Goal: Task Accomplishment & Management: Complete application form

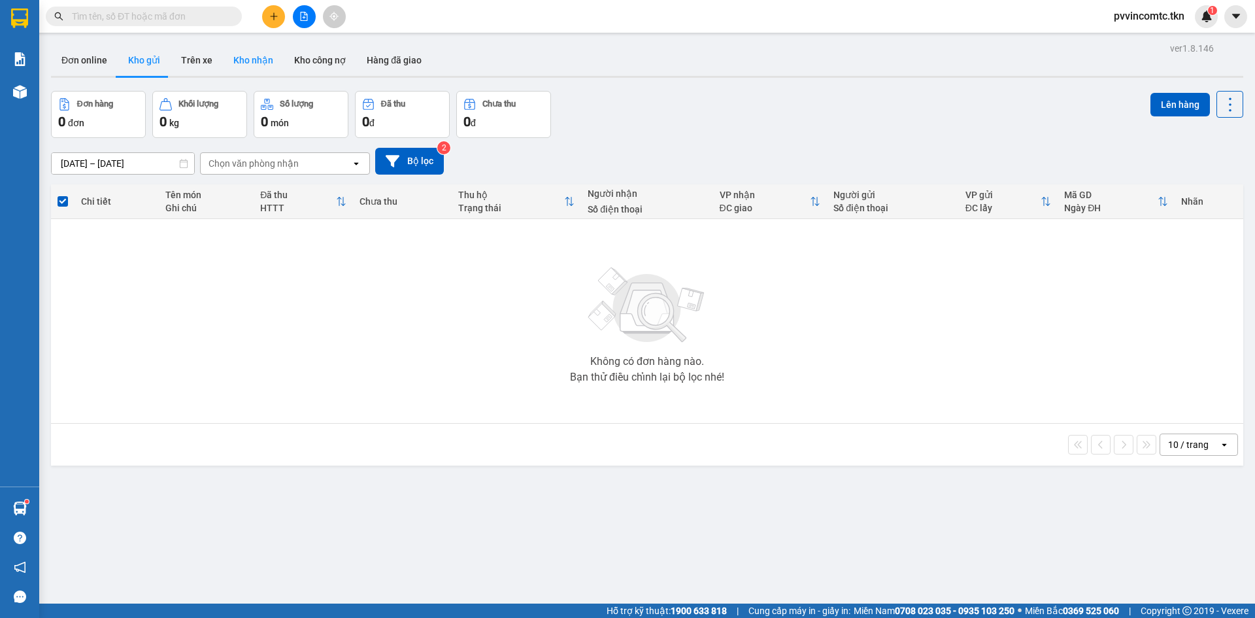
click at [252, 56] on button "Kho nhận" at bounding box center [253, 59] width 61 height 31
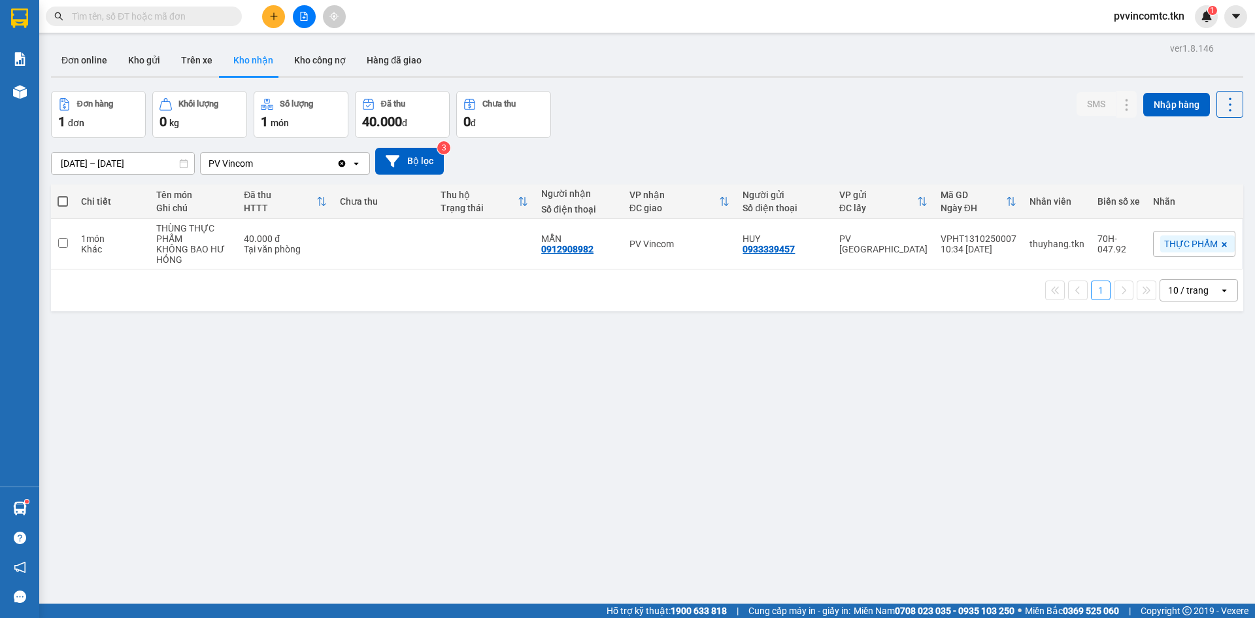
click at [194, 18] on input "text" at bounding box center [149, 16] width 154 height 14
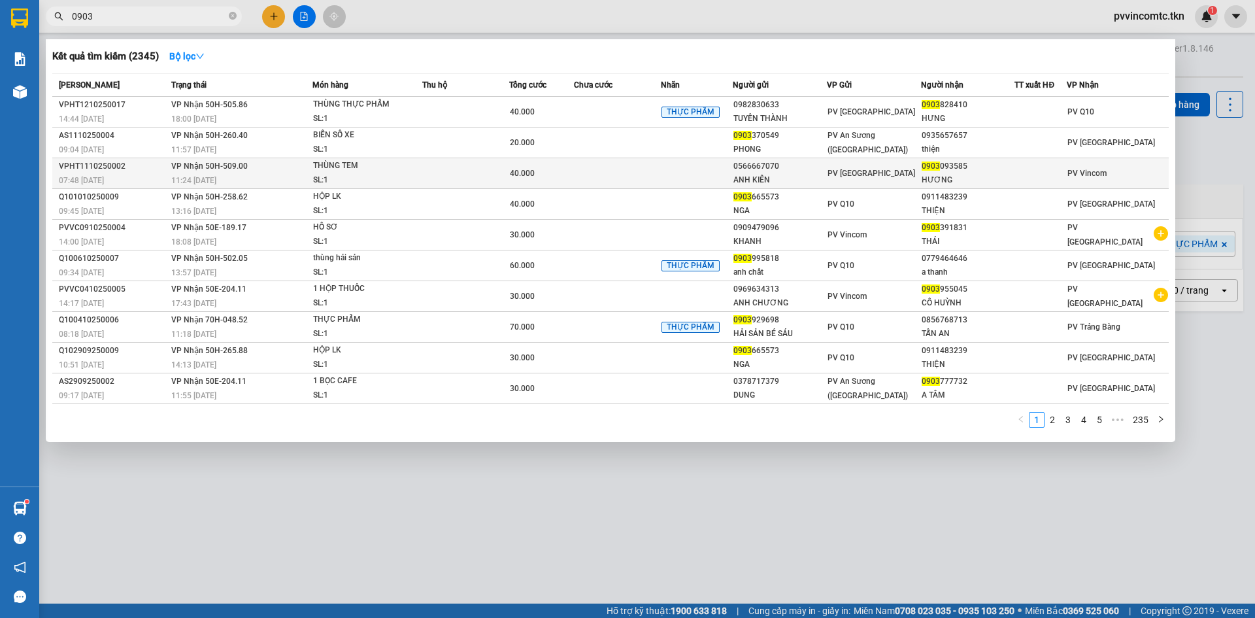
type input "0903"
click at [629, 180] on td at bounding box center [617, 173] width 87 height 31
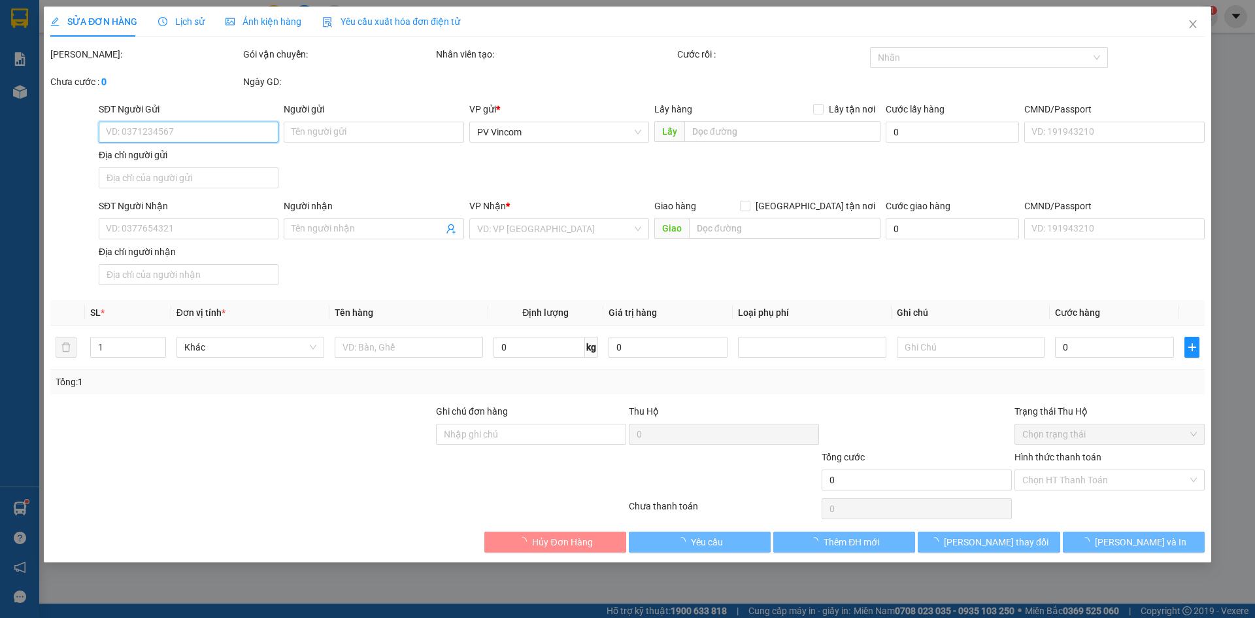
type input "0566667070"
type input "ANH KIÊN"
type input "0903093585"
type input "HƯƠNG"
type input "40.000"
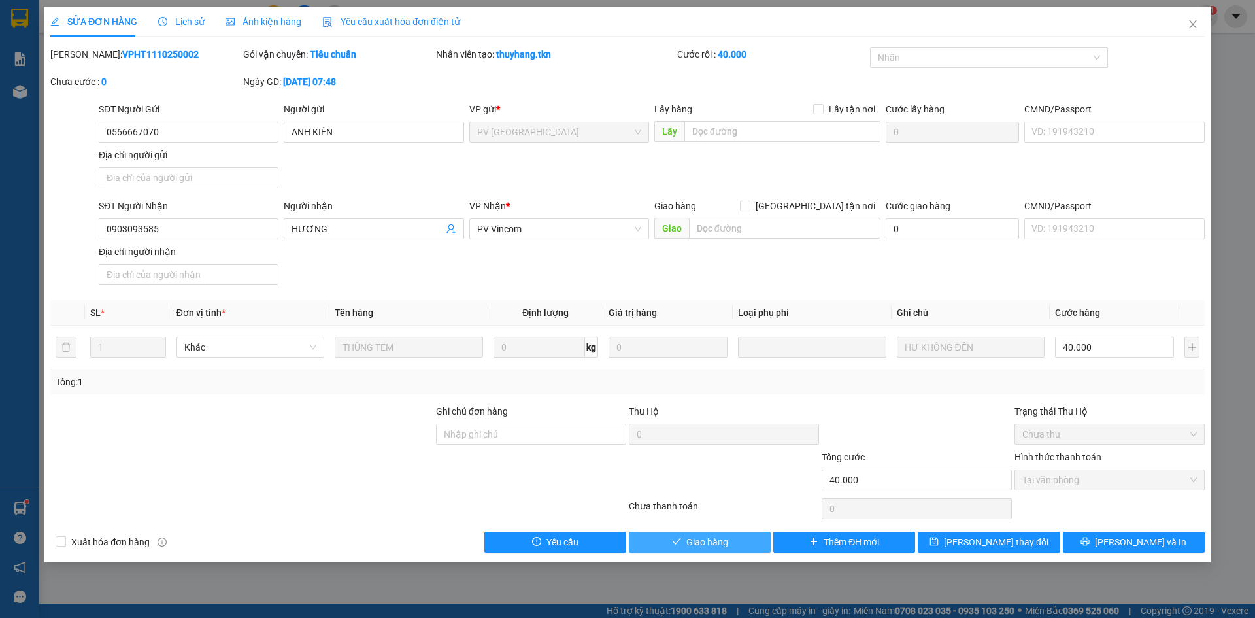
click at [710, 548] on span "Giao hàng" at bounding box center [707, 542] width 42 height 14
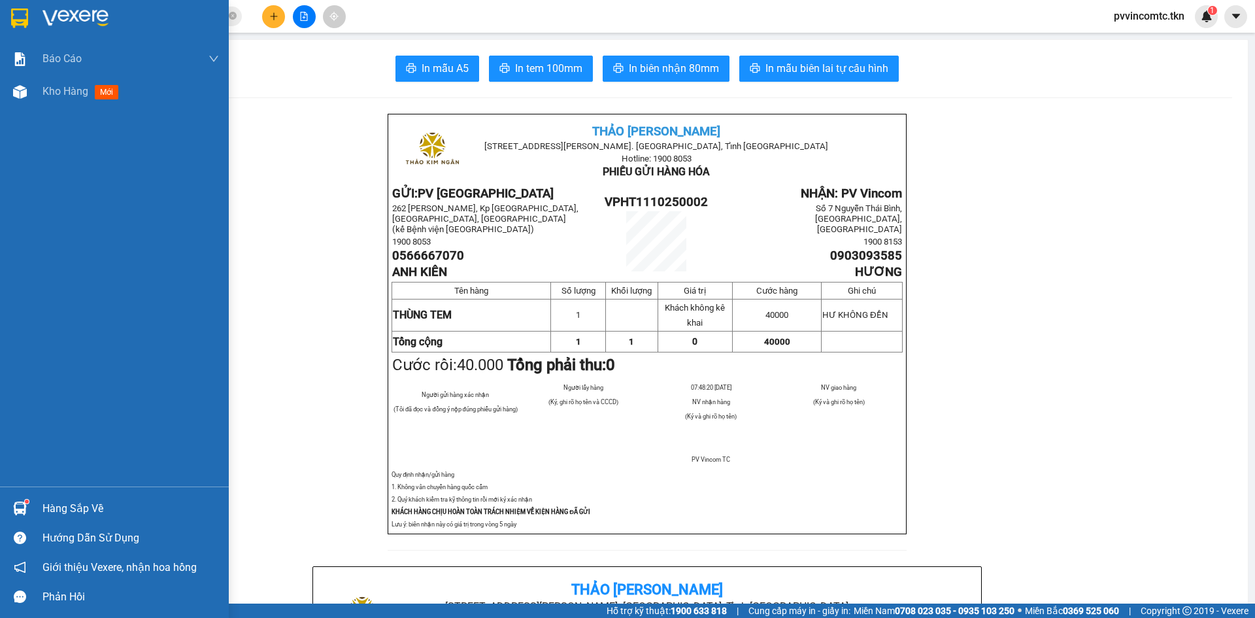
click at [24, 8] on img at bounding box center [19, 18] width 17 height 20
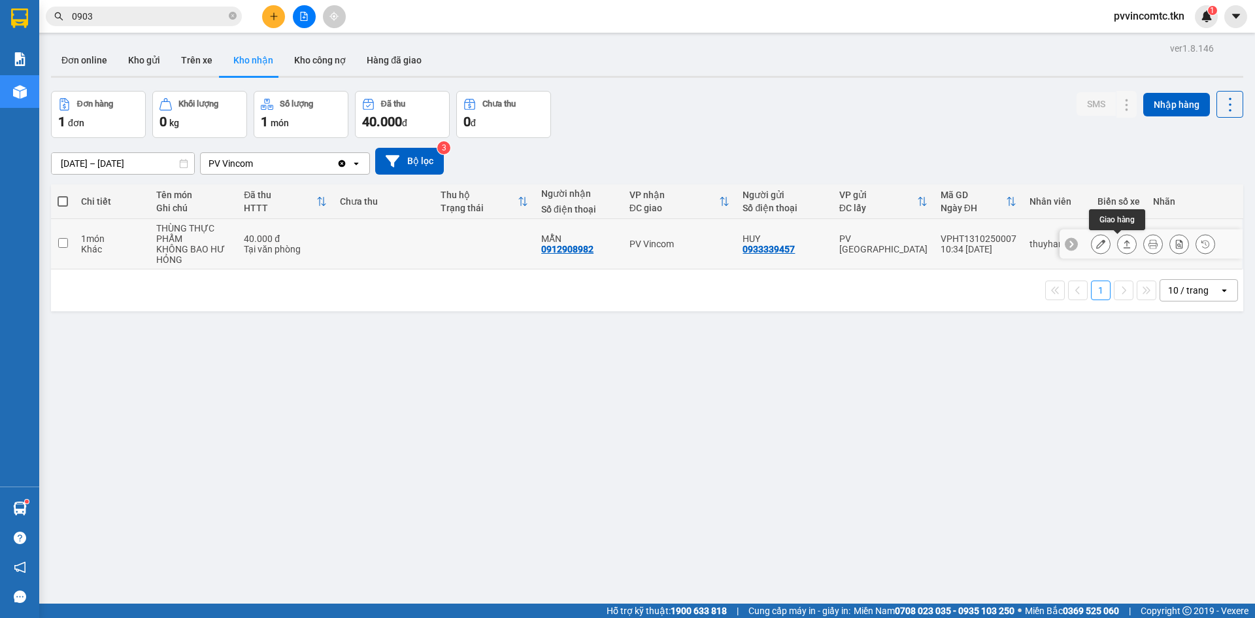
click at [1118, 245] on button at bounding box center [1127, 244] width 18 height 23
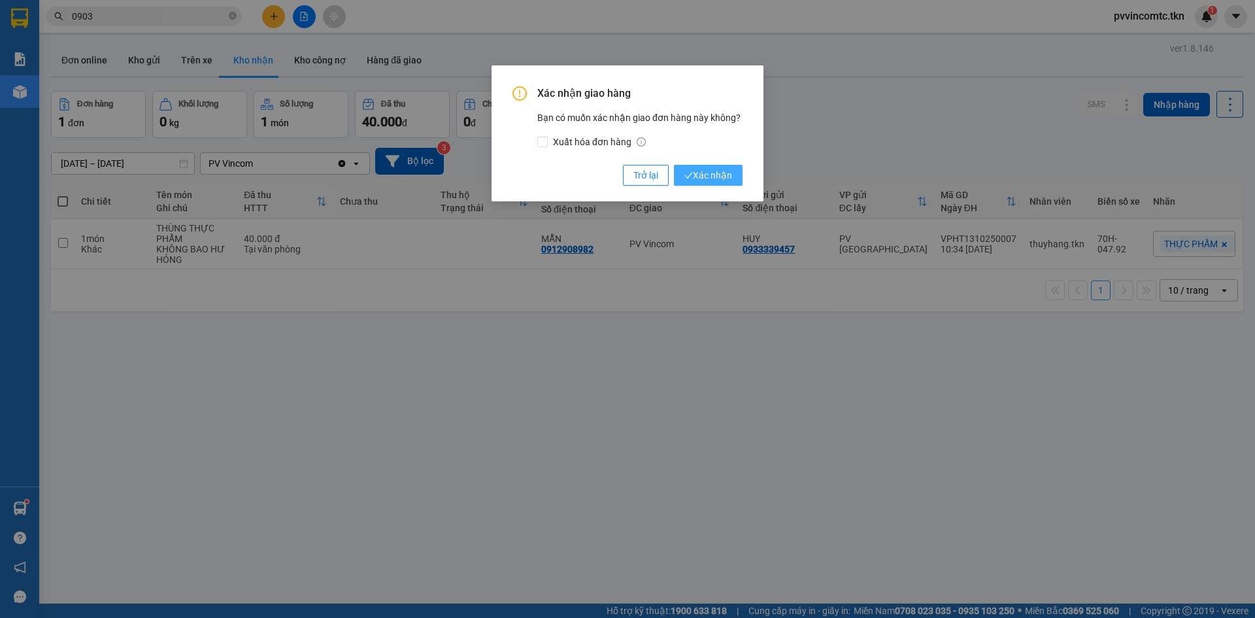
click at [701, 177] on span "Xác nhận" at bounding box center [708, 175] width 48 height 14
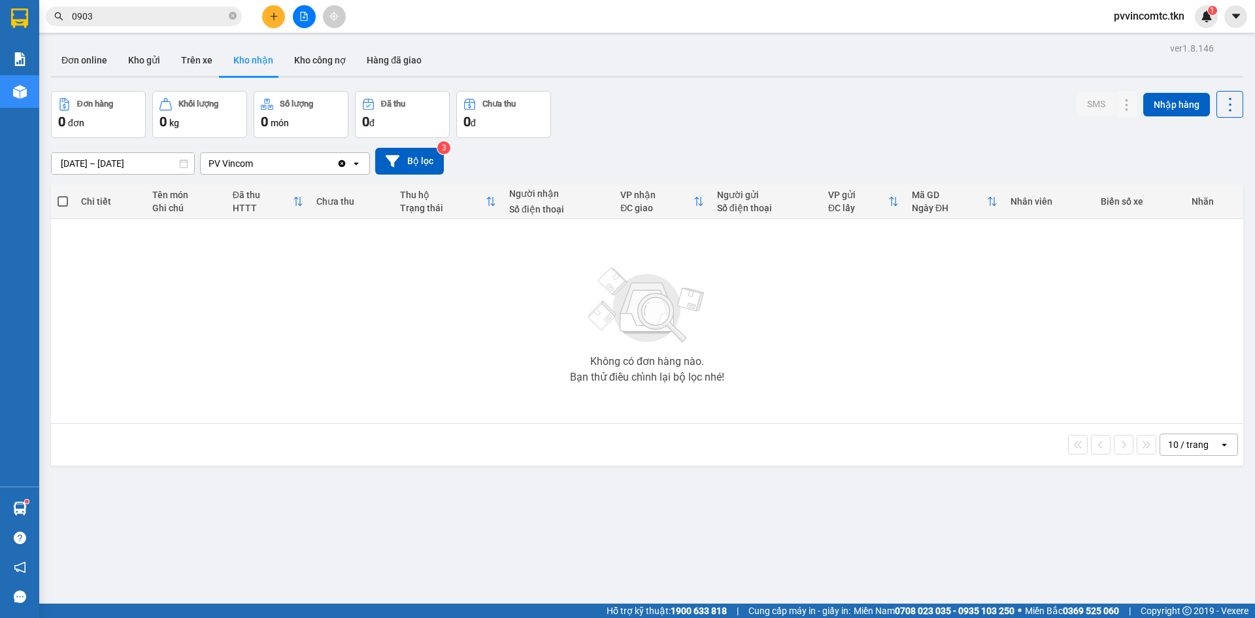
drag, startPoint x: 114, startPoint y: 18, endPoint x: 0, endPoint y: 18, distance: 113.8
click at [0, 18] on section "Kết quả tìm kiếm ( 2345 ) Bộ lọc Mã ĐH Trạng thái Món hàng Thu hộ Tổng cước Chư…" at bounding box center [627, 309] width 1255 height 618
click at [274, 10] on button at bounding box center [273, 16] width 23 height 23
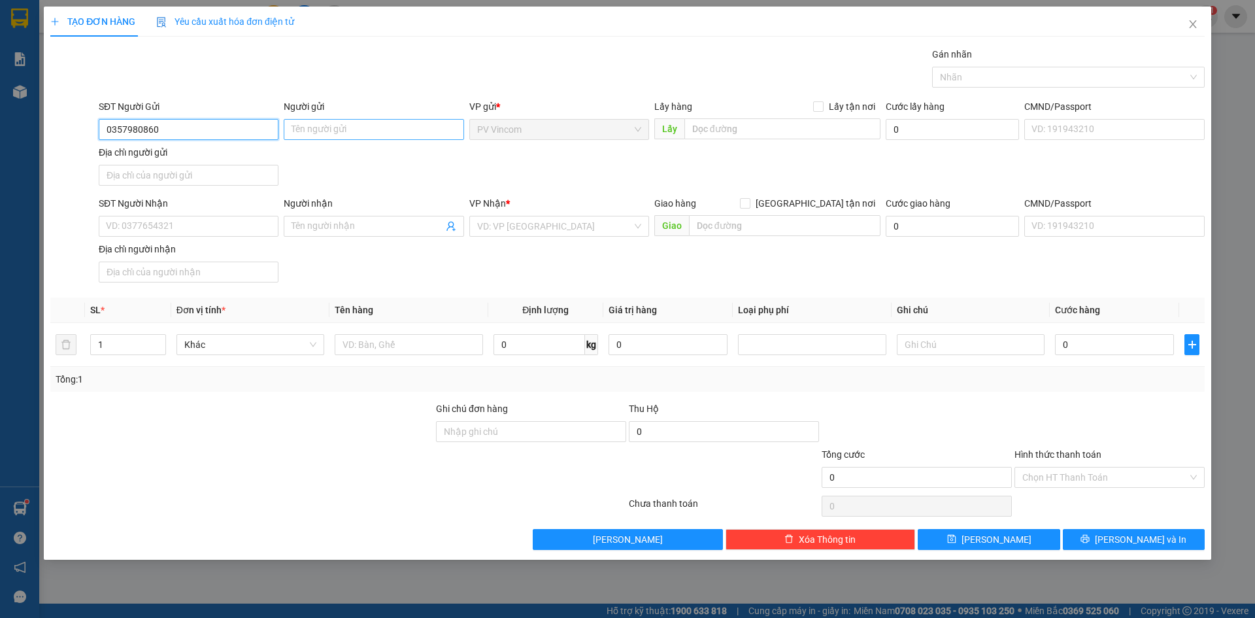
type input "0357980860"
click at [325, 131] on input "Người gửi" at bounding box center [374, 129] width 180 height 21
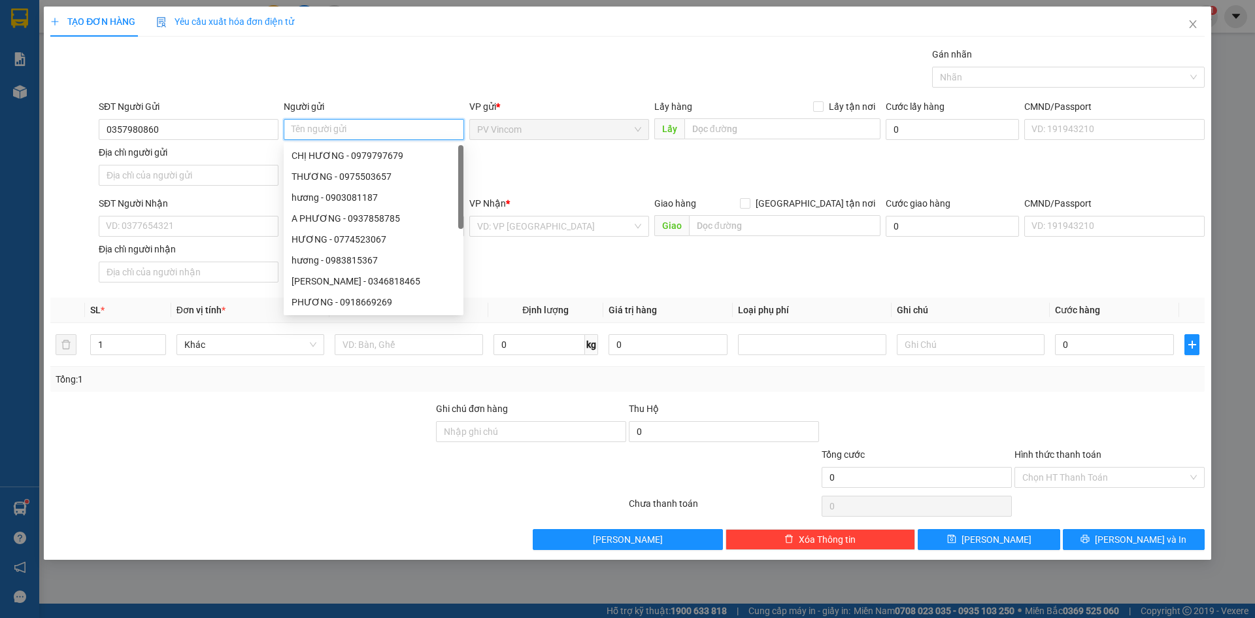
type input "N"
type input "ANH AN"
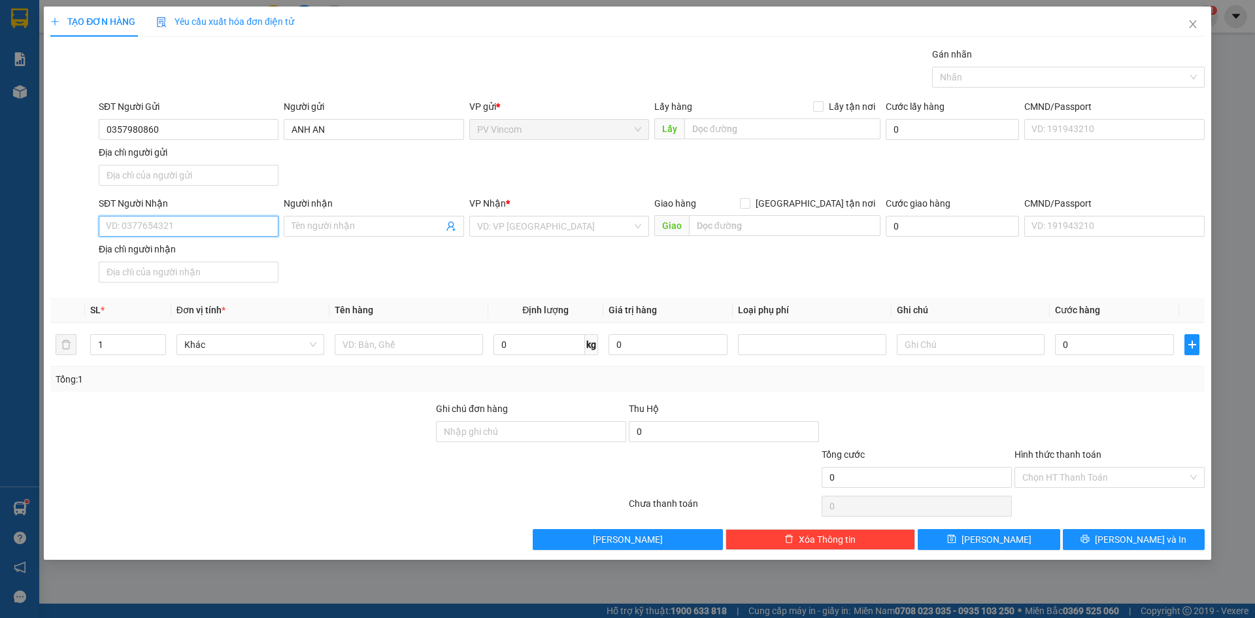
click at [177, 219] on input "SĐT Người Nhận" at bounding box center [189, 226] width 180 height 21
click at [552, 231] on input "search" at bounding box center [554, 226] width 155 height 20
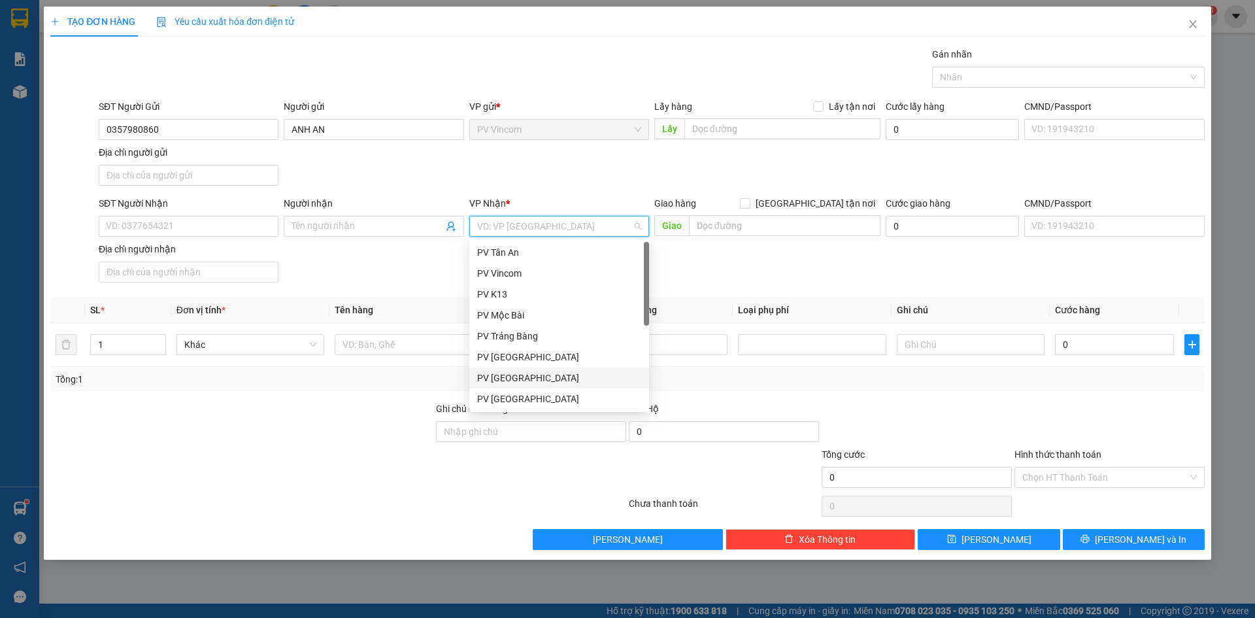
drag, startPoint x: 545, startPoint y: 373, endPoint x: 380, endPoint y: 290, distance: 184.5
click at [544, 374] on div "PV [GEOGRAPHIC_DATA]" at bounding box center [559, 378] width 164 height 14
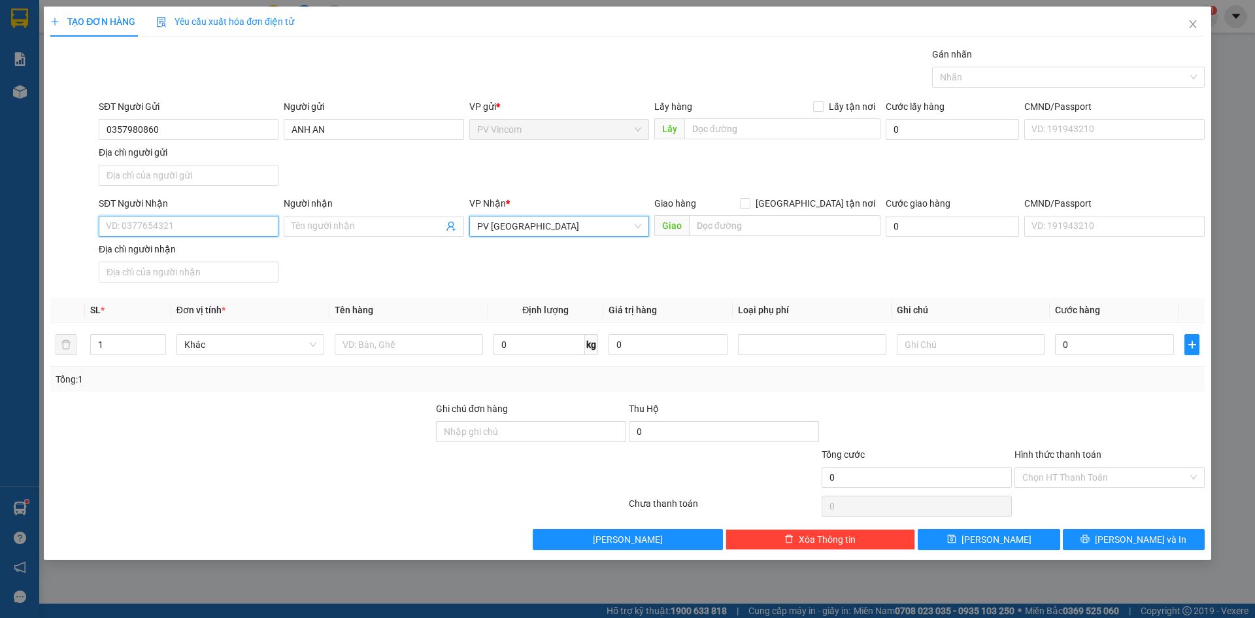
click at [187, 231] on input "SĐT Người Nhận" at bounding box center [189, 226] width 180 height 21
type input "0877152515"
click at [318, 222] on input "Người nhận" at bounding box center [367, 226] width 151 height 14
type input "NGHI"
click at [393, 342] on input "text" at bounding box center [409, 344] width 148 height 21
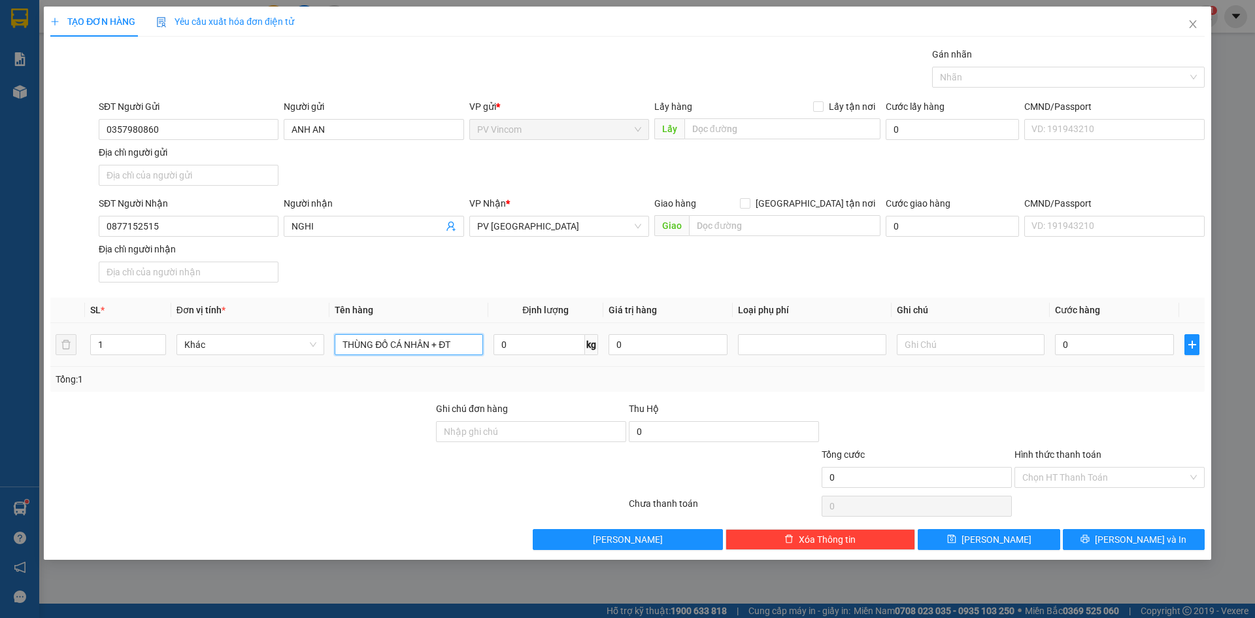
type input "THÙNG ĐỒ CÁ NHÂN + ĐT"
click at [945, 333] on div at bounding box center [971, 344] width 148 height 26
click at [947, 344] on input "text" at bounding box center [971, 344] width 148 height 21
type input "HƯ BỂ KHÔNG ĐỀN"
click at [1108, 342] on input "0" at bounding box center [1114, 344] width 119 height 21
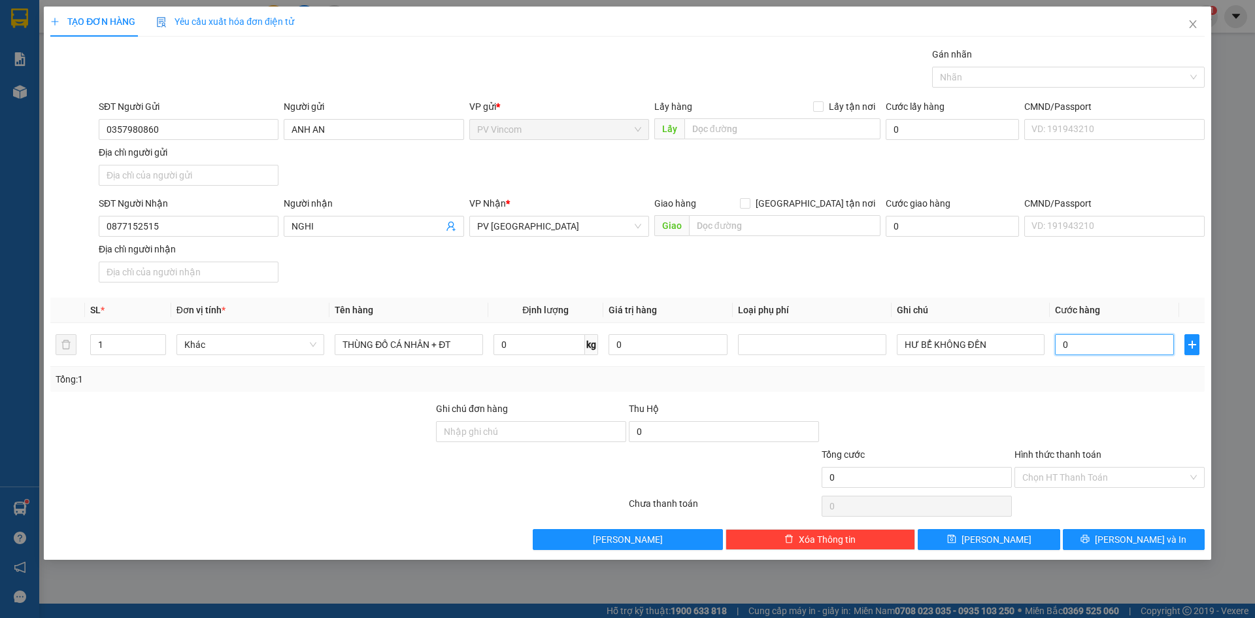
type input "1"
type input "10"
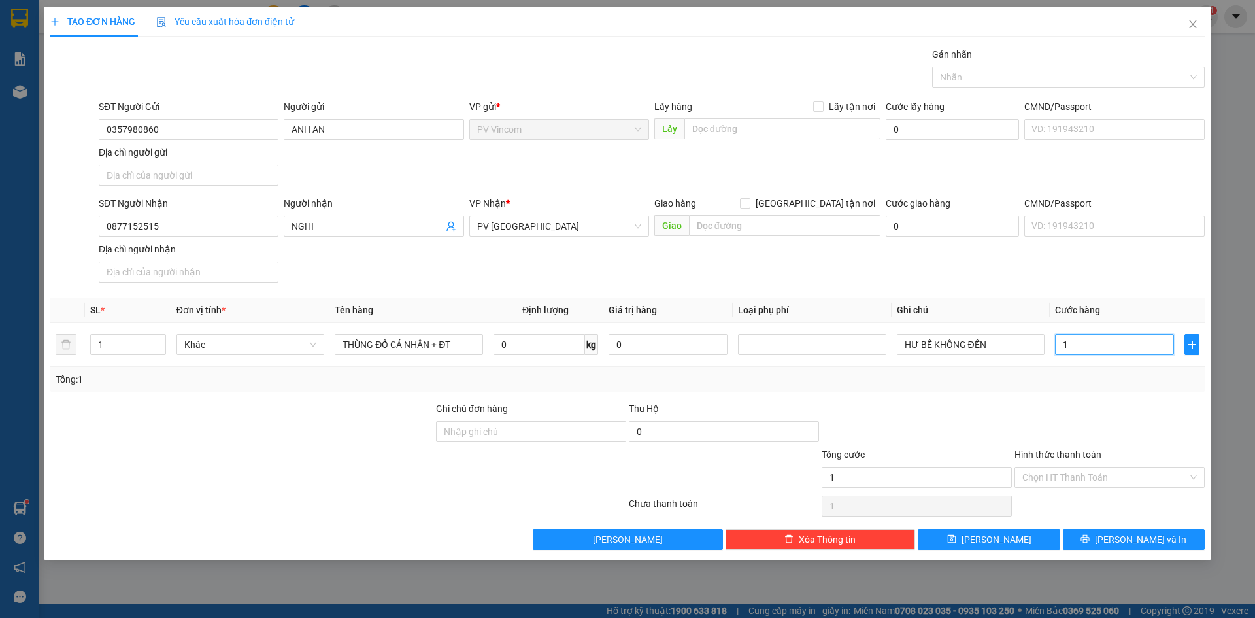
type input "10"
type input "100"
type input "100.000"
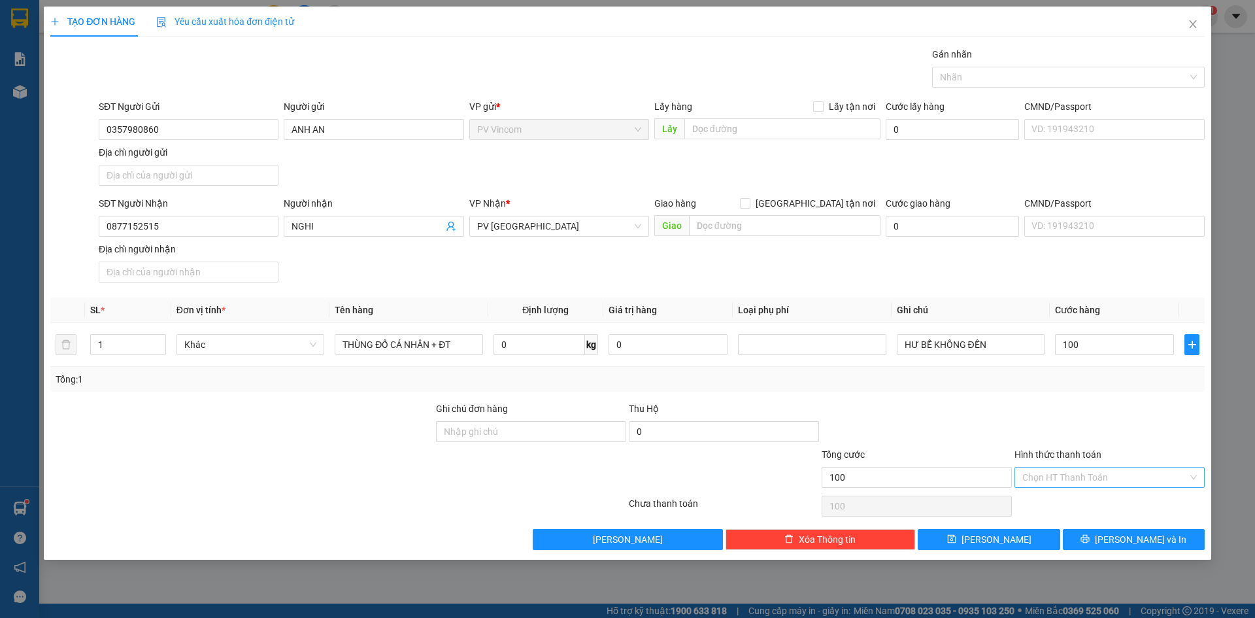
type input "100.000"
click at [1084, 479] on input "Hình thức thanh toán" at bounding box center [1104, 477] width 165 height 20
click at [1075, 501] on div "Tại văn phòng" at bounding box center [1109, 503] width 175 height 14
type input "0"
click at [1090, 535] on icon "printer" at bounding box center [1085, 539] width 8 height 8
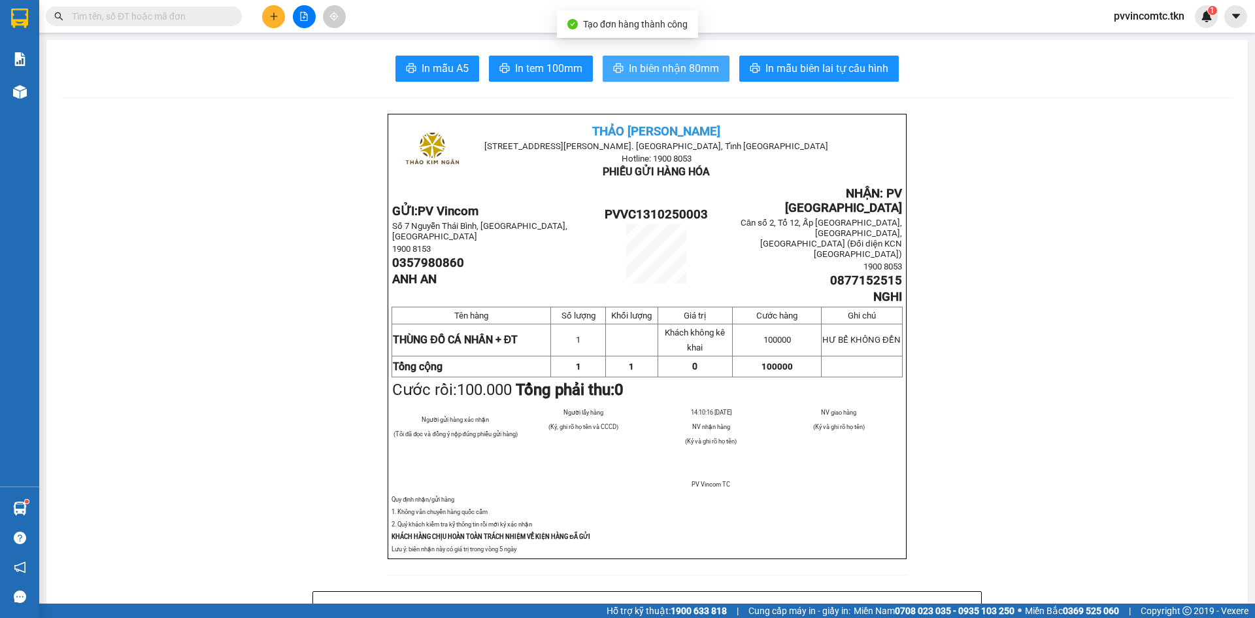
click at [702, 63] on span "In biên nhận 80mm" at bounding box center [674, 68] width 90 height 16
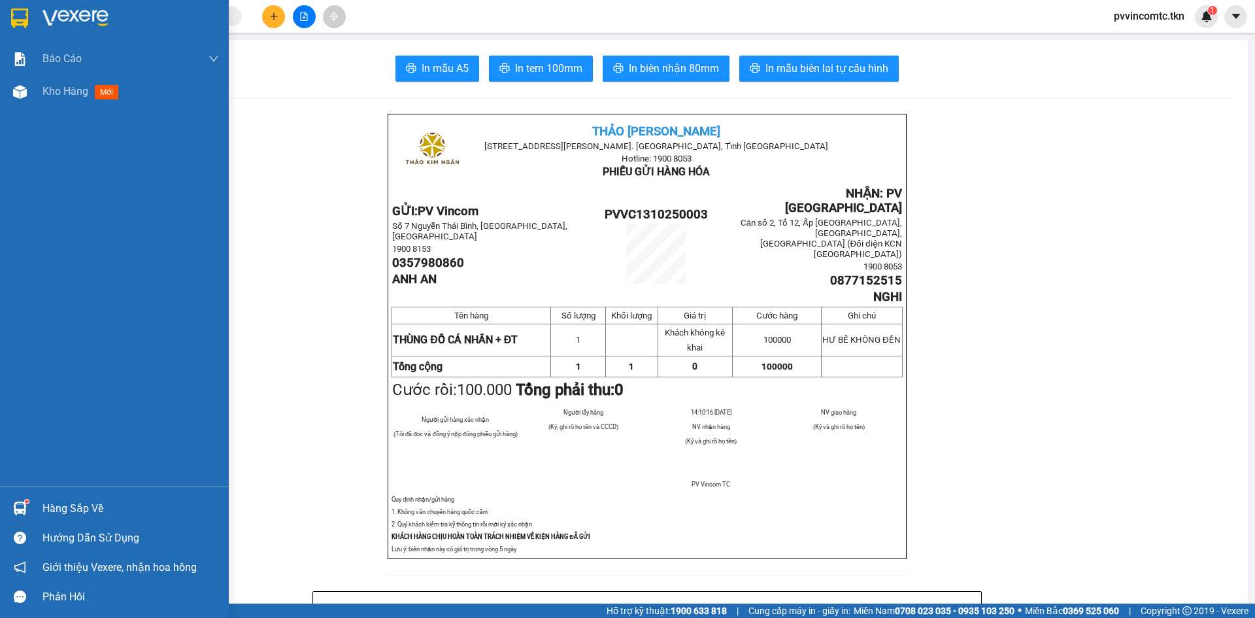
click at [57, 19] on img at bounding box center [75, 18] width 66 height 20
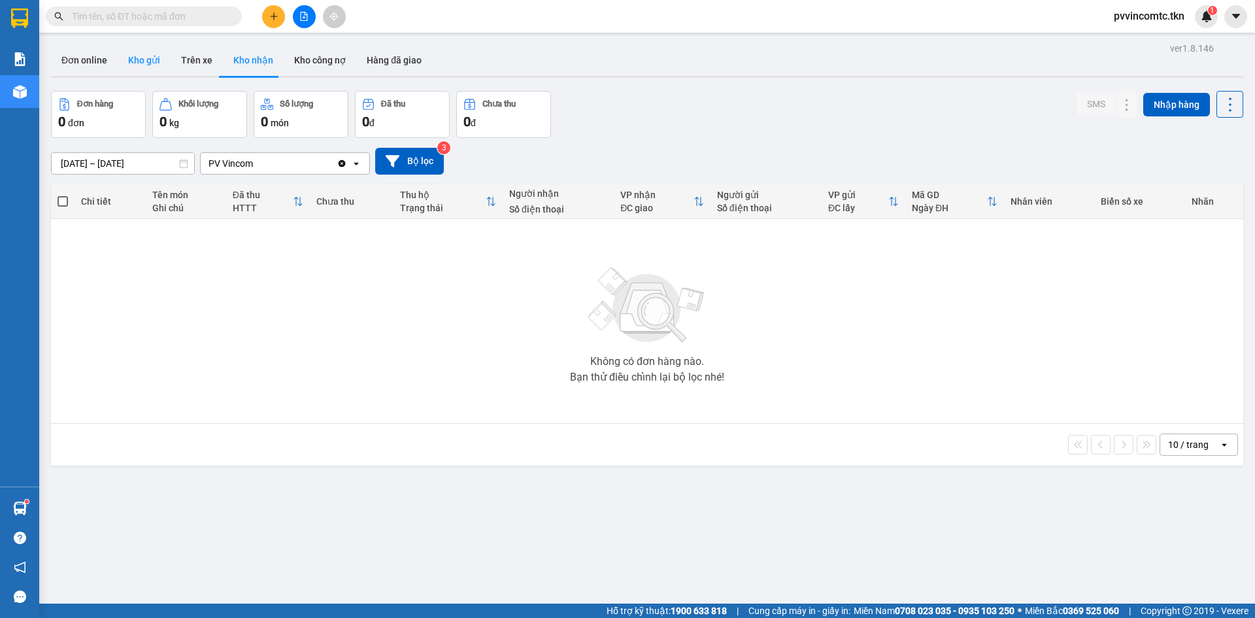
click at [143, 58] on button "Kho gửi" at bounding box center [144, 59] width 53 height 31
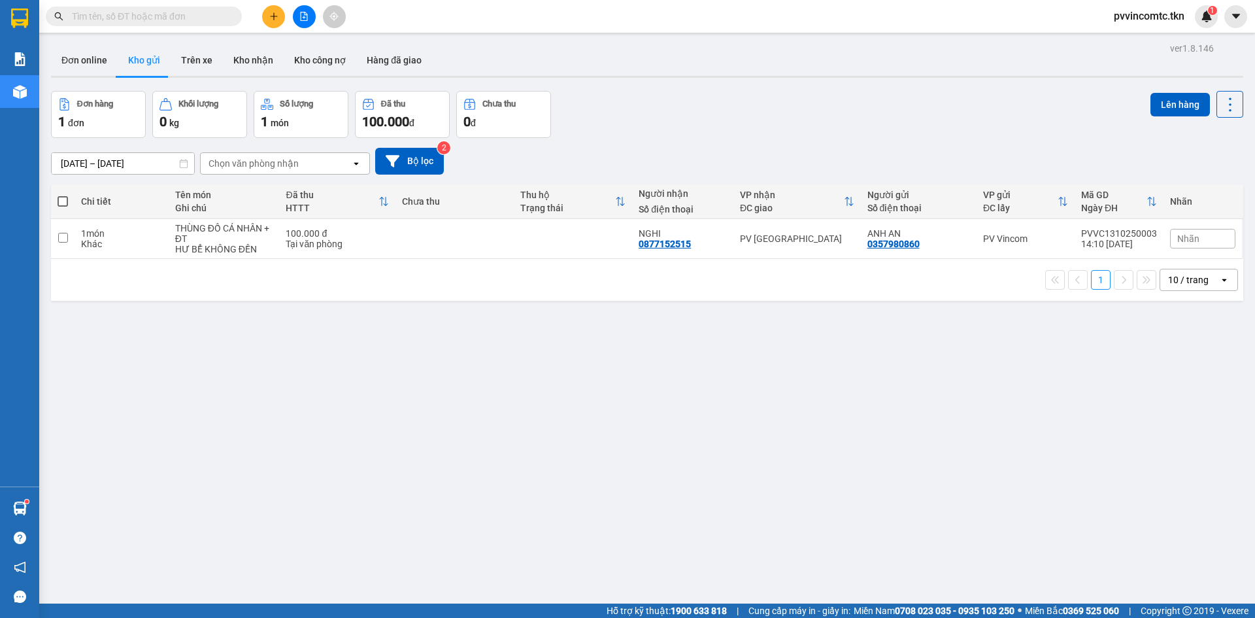
click at [58, 203] on span at bounding box center [63, 201] width 10 height 10
click at [63, 195] on input "checkbox" at bounding box center [63, 195] width 0 height 0
checkbox input "true"
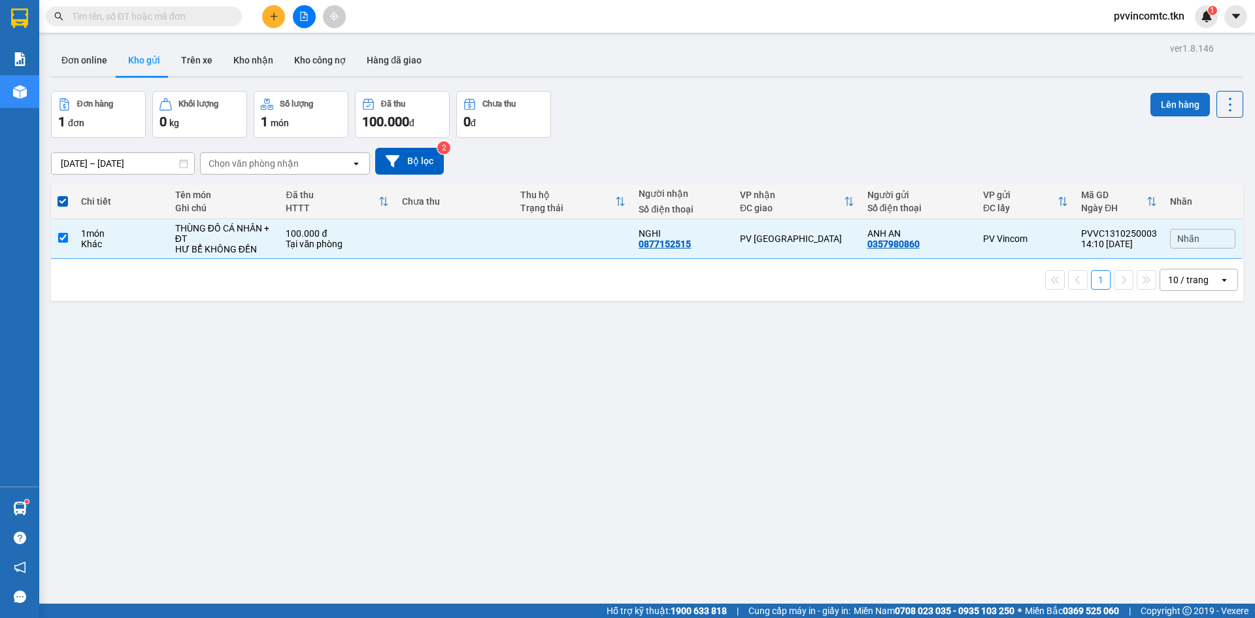
click at [1177, 114] on button "Lên hàng" at bounding box center [1180, 105] width 59 height 24
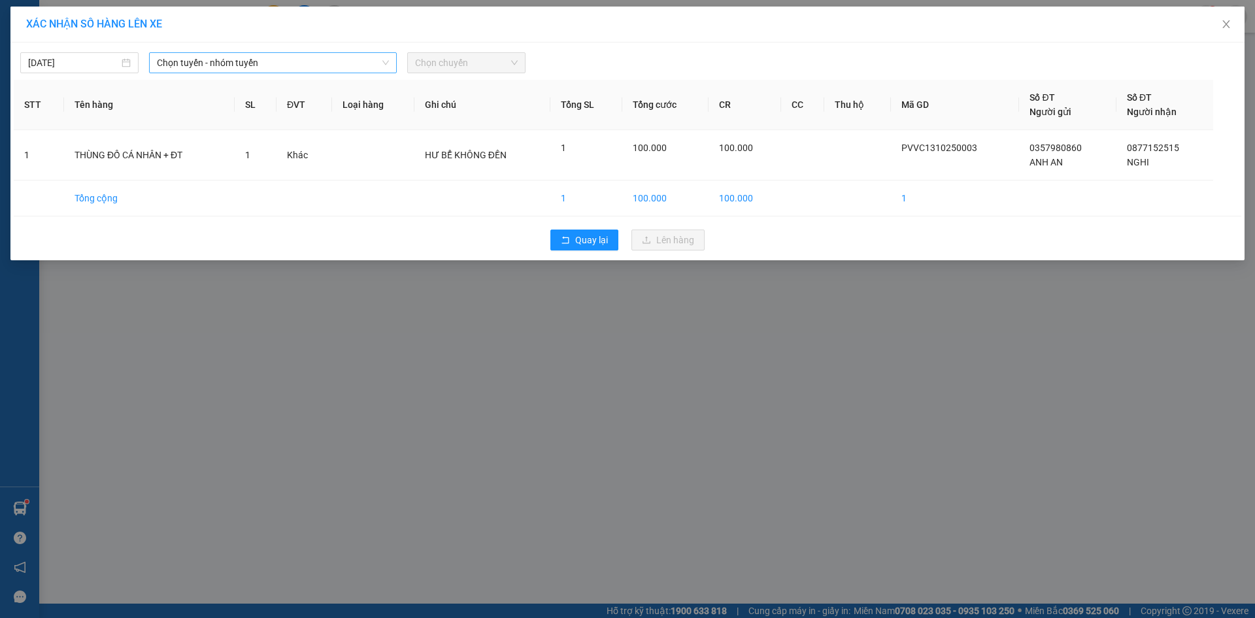
click at [328, 65] on span "Chọn tuyến - nhóm tuyến" at bounding box center [273, 63] width 232 height 20
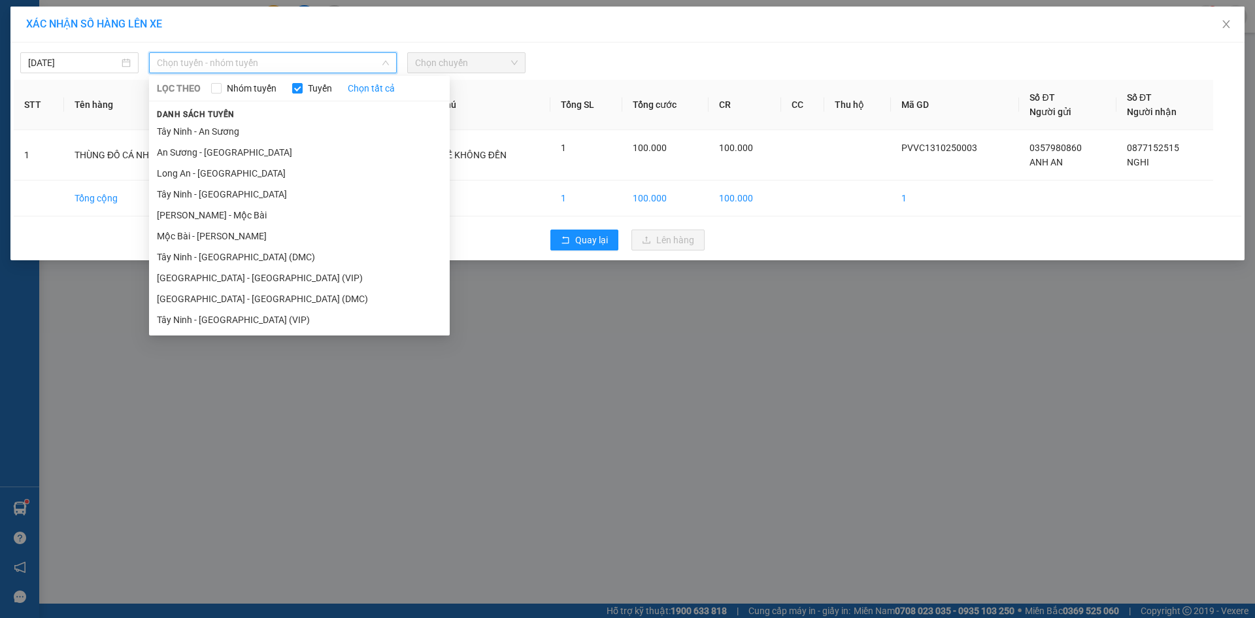
drag, startPoint x: 284, startPoint y: 300, endPoint x: 389, endPoint y: 98, distance: 227.5
click at [284, 299] on li "[GEOGRAPHIC_DATA] - [GEOGRAPHIC_DATA] (DMC)" at bounding box center [299, 298] width 301 height 21
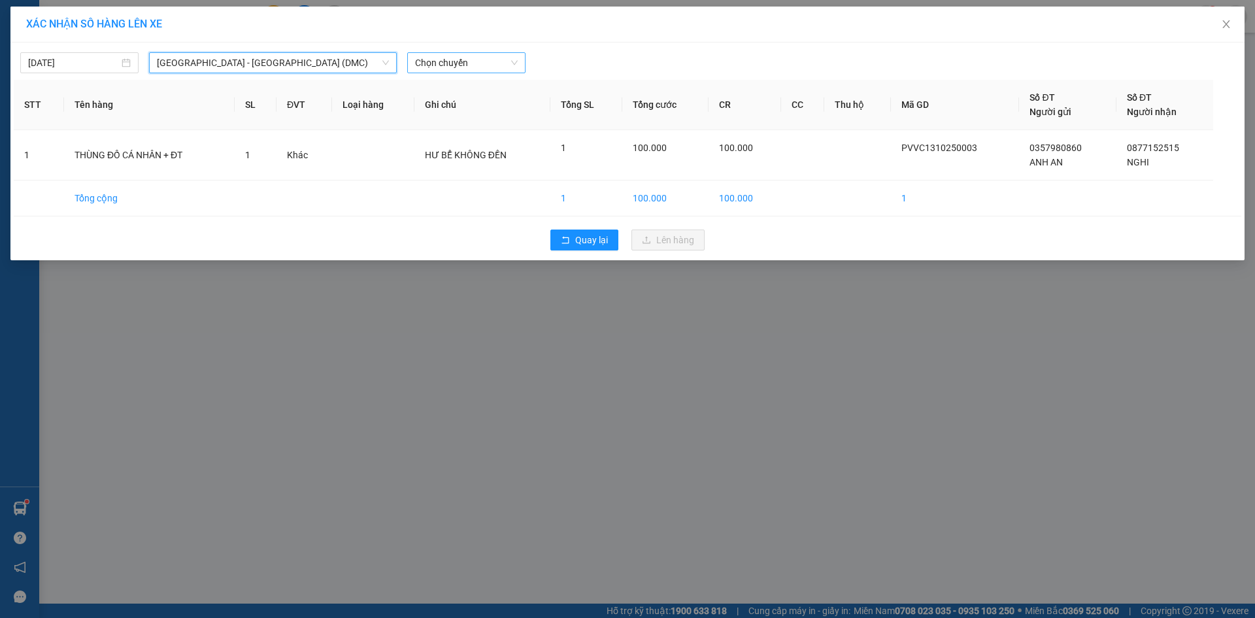
click at [445, 64] on span "Chọn chuyến" at bounding box center [466, 63] width 103 height 20
type input "26252"
click at [438, 92] on div "14:20 - 50H-262.52" at bounding box center [466, 89] width 102 height 14
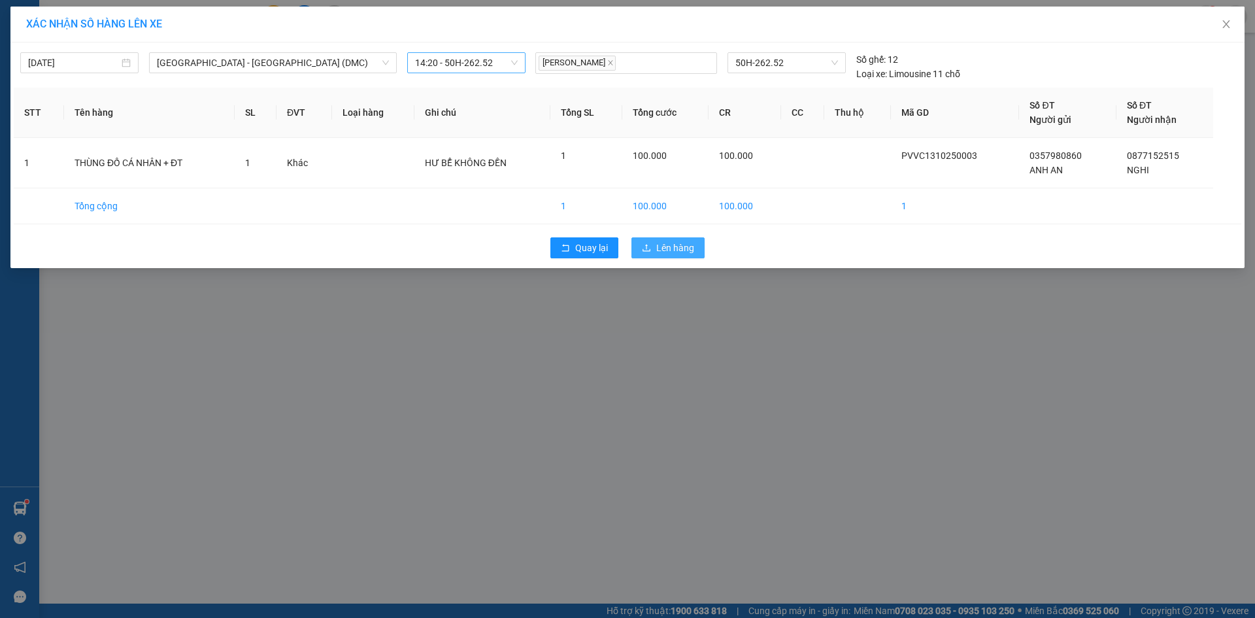
click at [684, 250] on span "Lên hàng" at bounding box center [675, 248] width 38 height 14
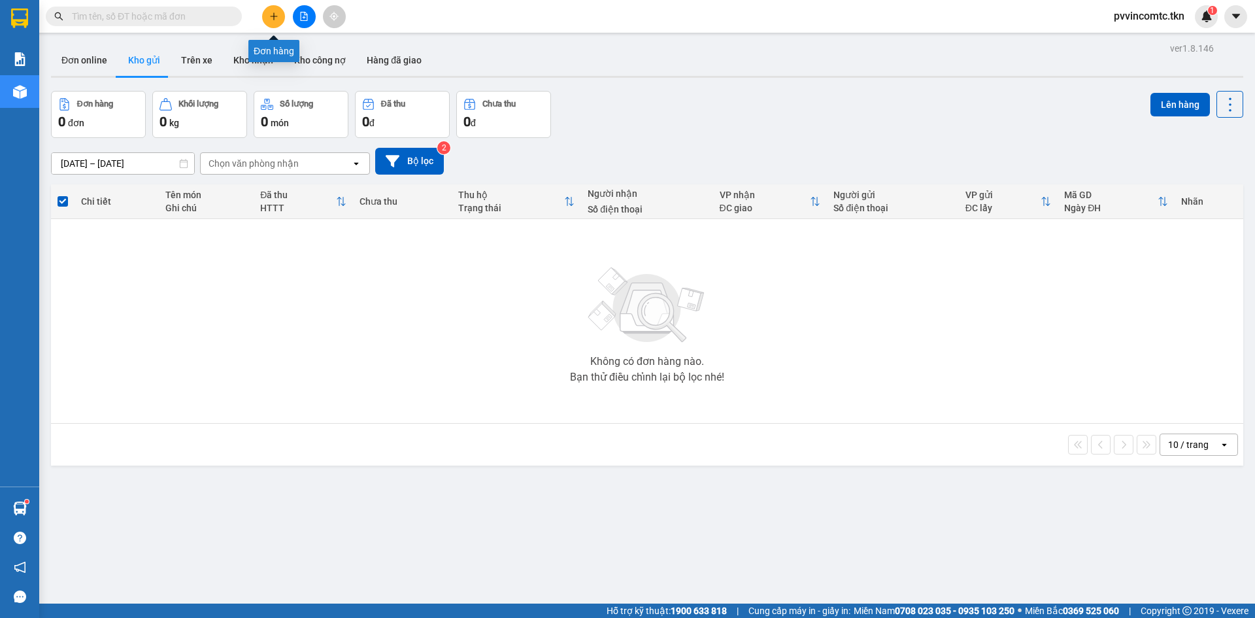
click at [282, 20] on button at bounding box center [273, 16] width 23 height 23
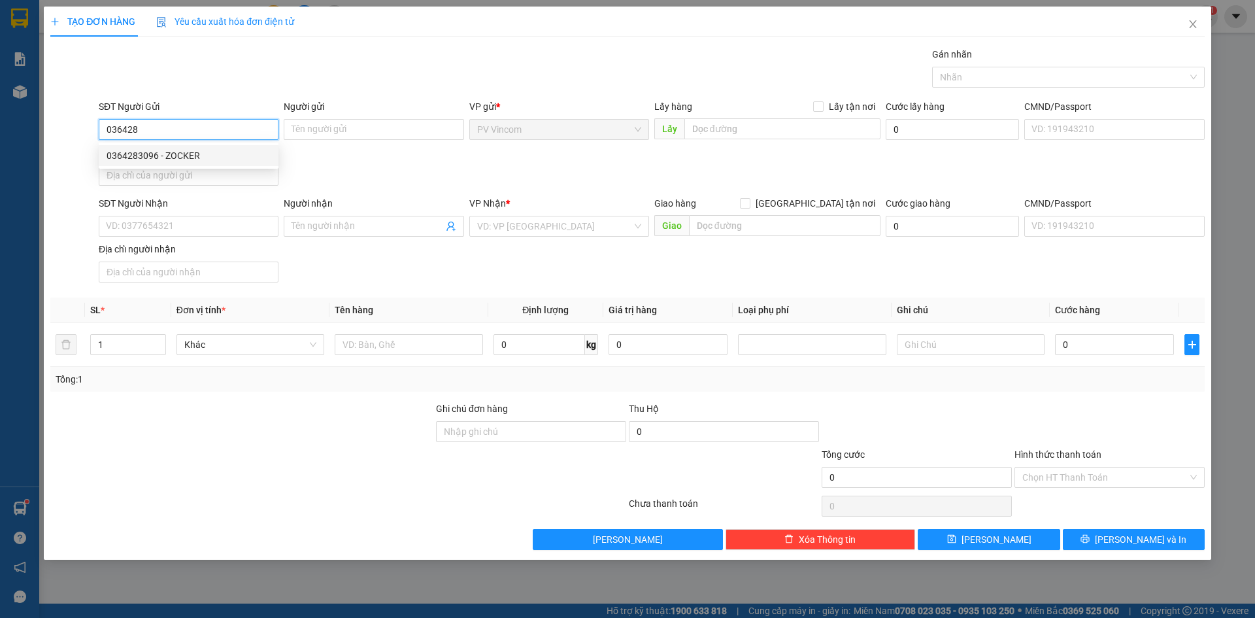
click at [146, 158] on div "0364283096 - ZOCKER" at bounding box center [189, 155] width 164 height 14
type input "0364283096"
type input "ZOCKER"
type input "0969077979"
type input "PEEKABOO"
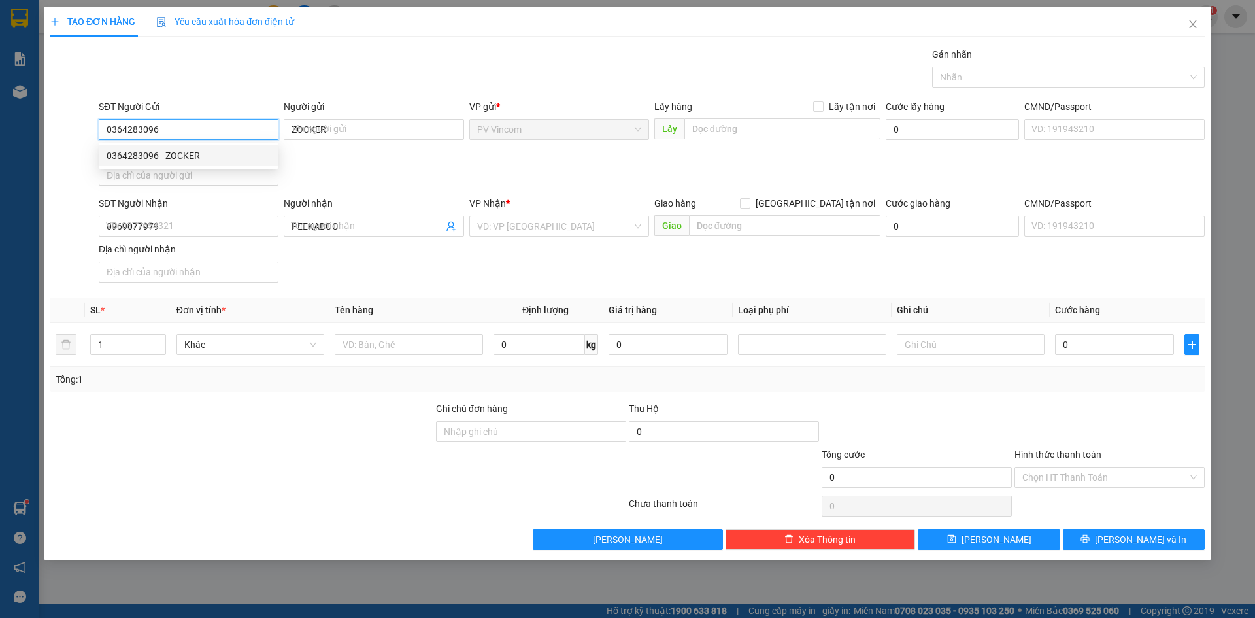
type input "50.000"
type input "0364283096"
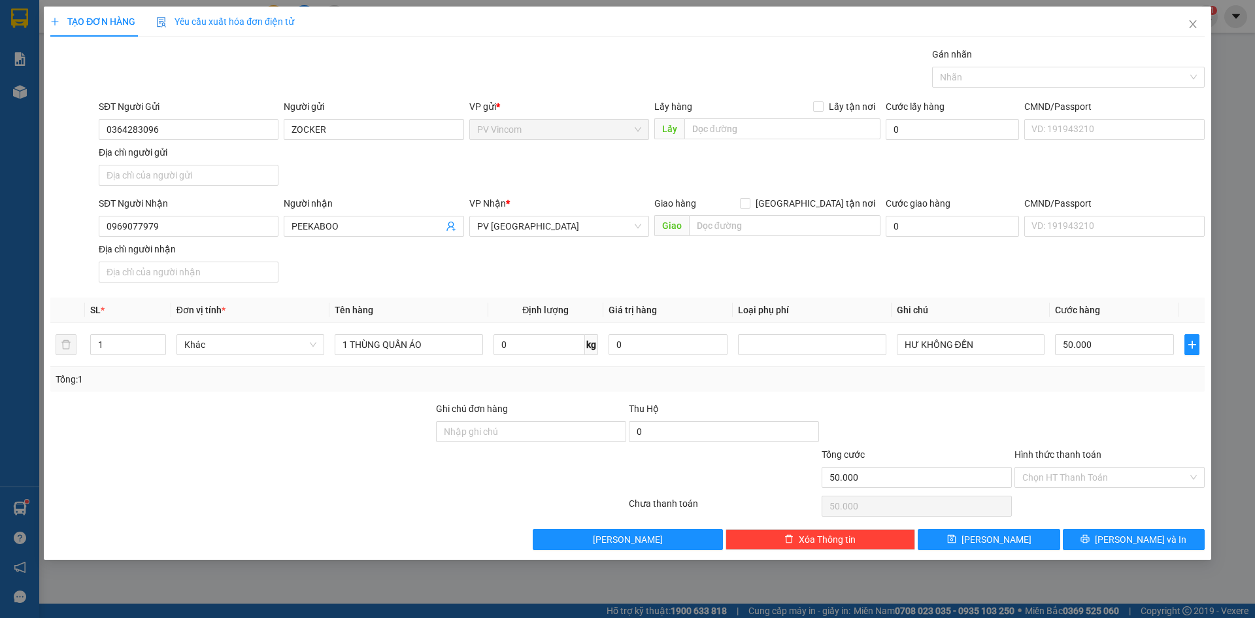
click at [284, 441] on div at bounding box center [242, 424] width 386 height 46
click at [1113, 465] on div "Hình thức thanh toán" at bounding box center [1110, 457] width 190 height 20
click at [1101, 472] on input "Hình thức thanh toán" at bounding box center [1104, 477] width 165 height 20
click at [1089, 502] on div "Tại văn phòng" at bounding box center [1109, 503] width 175 height 14
type input "0"
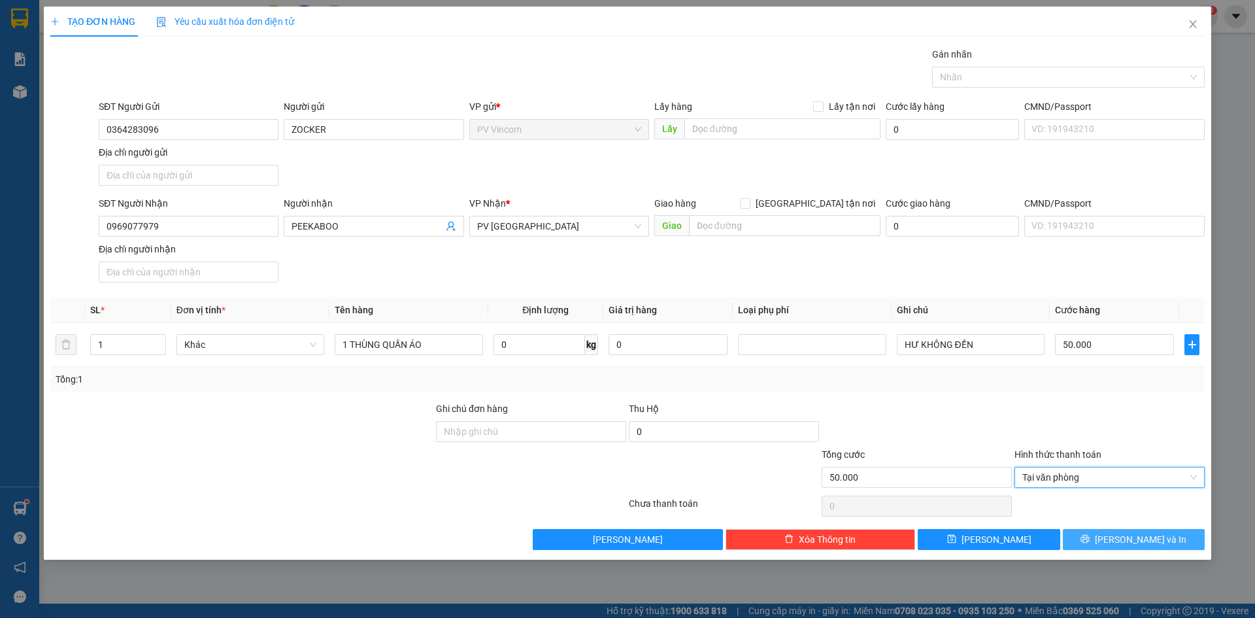
click at [1090, 539] on icon "printer" at bounding box center [1085, 539] width 8 height 8
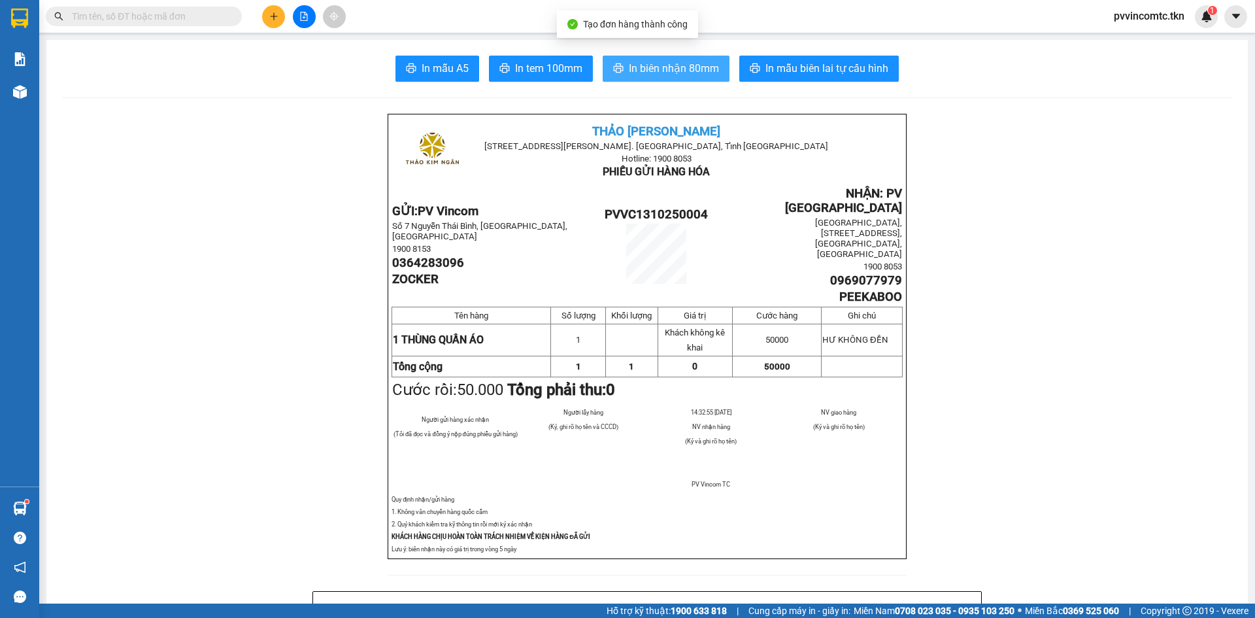
click at [664, 72] on span "In biên nhận 80mm" at bounding box center [674, 68] width 90 height 16
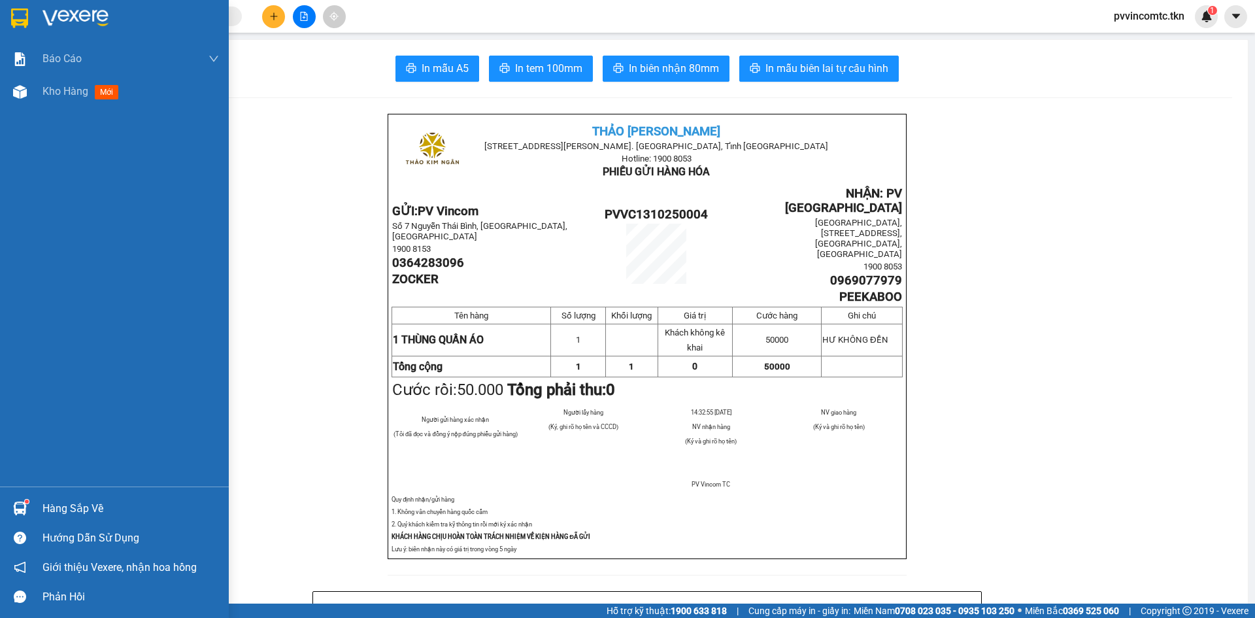
click at [26, 514] on img at bounding box center [20, 508] width 14 height 14
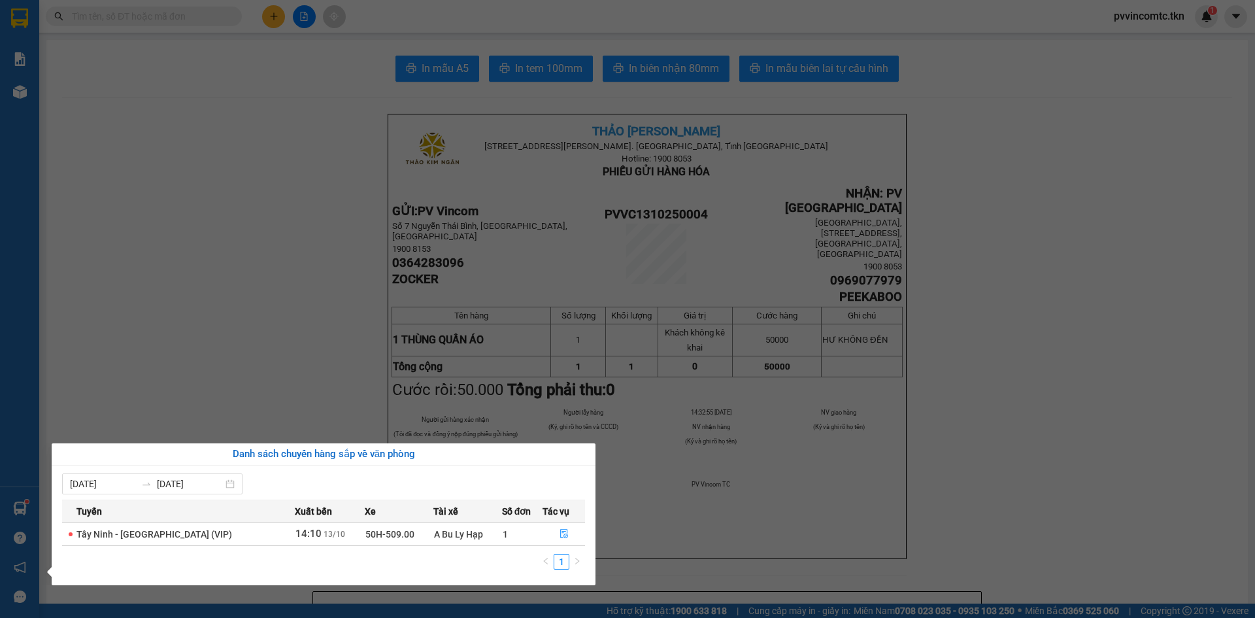
click at [127, 347] on section "Kết quả tìm kiếm ( 2345 ) Bộ lọc Mã ĐH Trạng thái Món hàng Thu hộ Tổng cước Chư…" at bounding box center [627, 309] width 1255 height 618
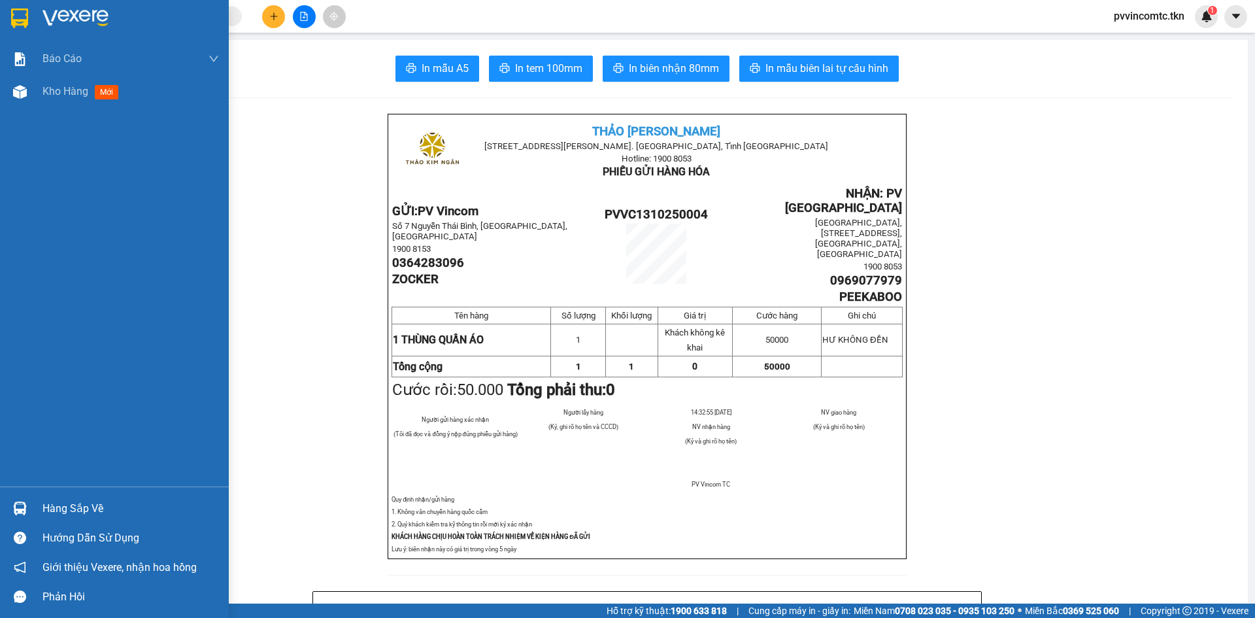
click at [36, 22] on div at bounding box center [114, 21] width 229 height 42
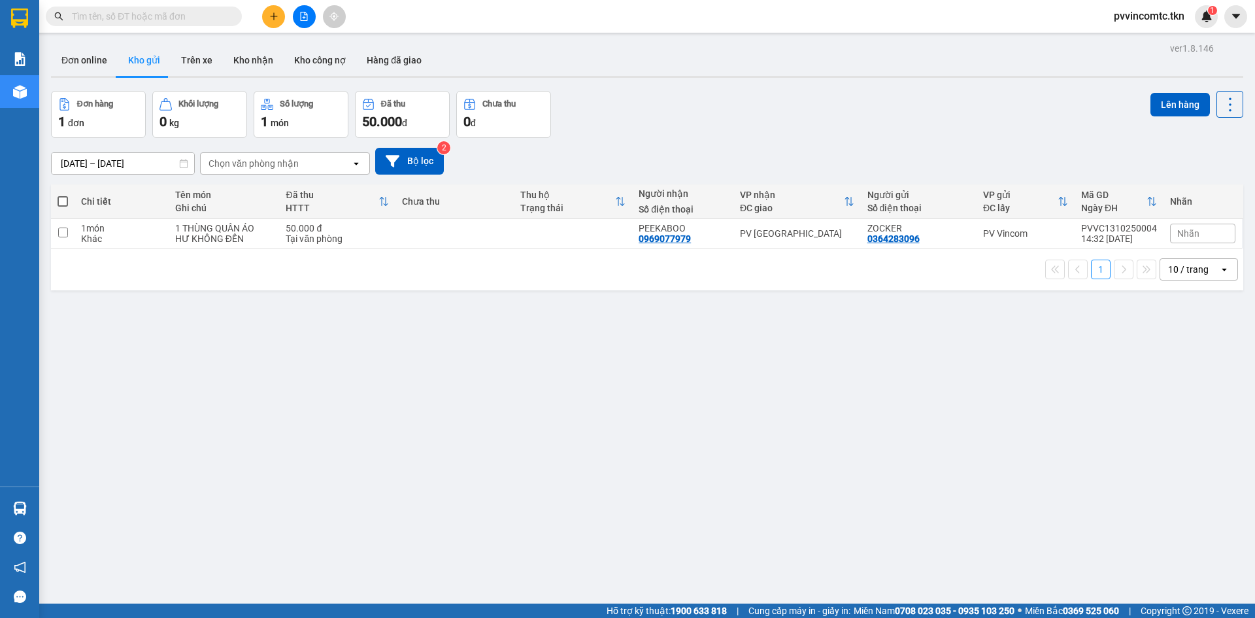
click at [62, 199] on span at bounding box center [63, 201] width 10 height 10
click at [63, 195] on input "checkbox" at bounding box center [63, 195] width 0 height 0
checkbox input "true"
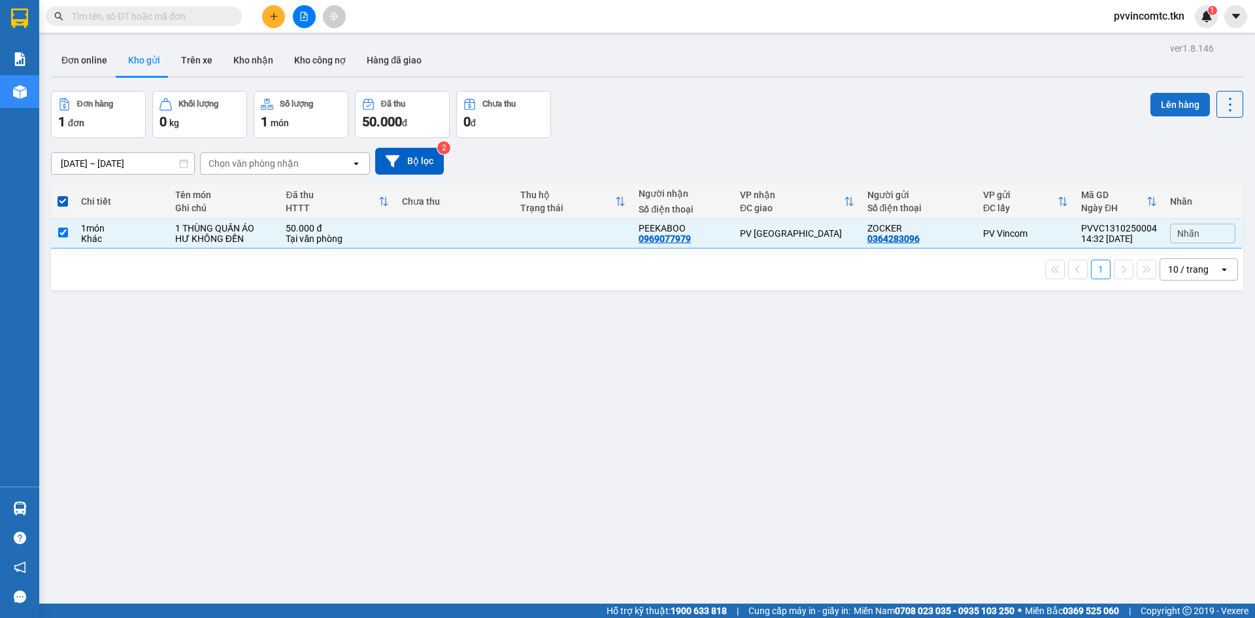
click at [1170, 99] on button "Lên hàng" at bounding box center [1180, 105] width 59 height 24
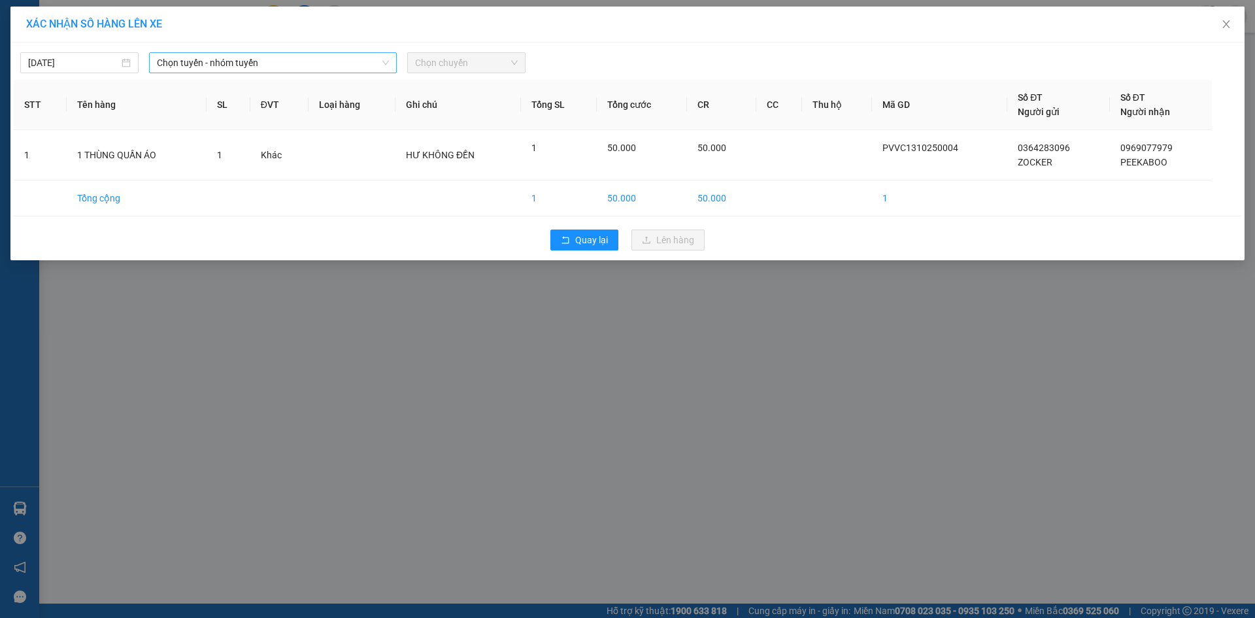
click at [225, 58] on span "Chọn tuyến - nhóm tuyến" at bounding box center [273, 63] width 232 height 20
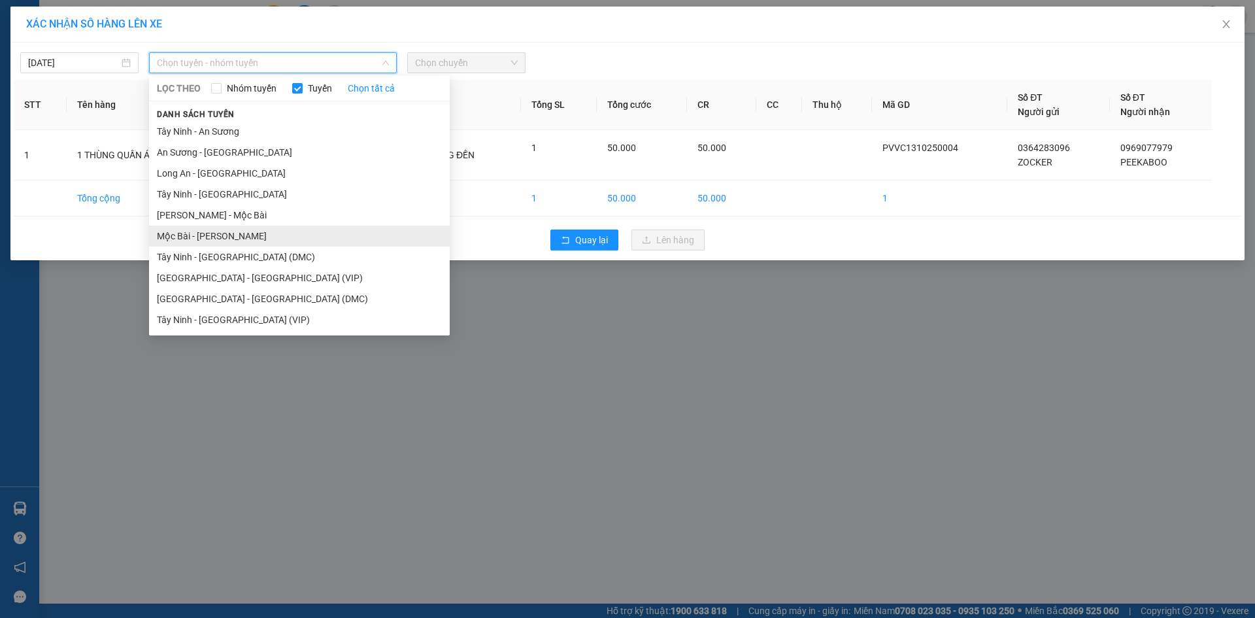
click at [269, 231] on li "Mộc Bài - [PERSON_NAME]" at bounding box center [299, 236] width 301 height 21
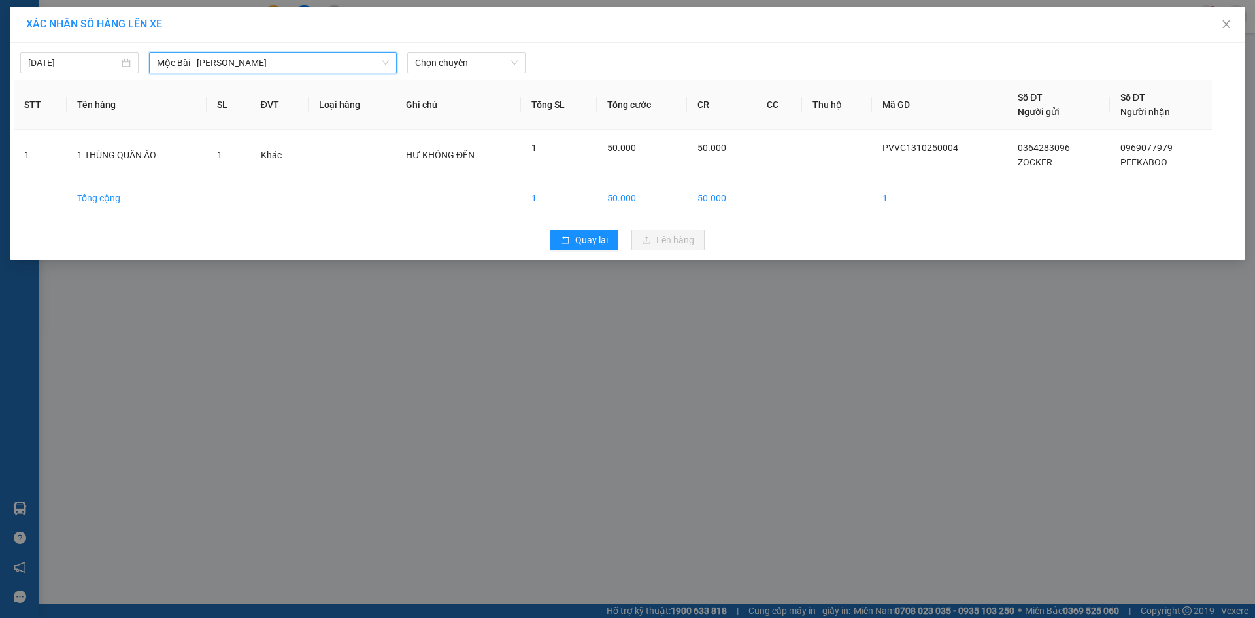
drag, startPoint x: 124, startPoint y: 54, endPoint x: 0, endPoint y: 65, distance: 124.0
click at [0, 65] on div "XÁC NHẬN SỐ HÀNG LÊN XE [DATE] Mộc Bài - Hồ Chí Minh Mộc Bài - Hồ Chí Minh LỌC …" at bounding box center [627, 309] width 1255 height 618
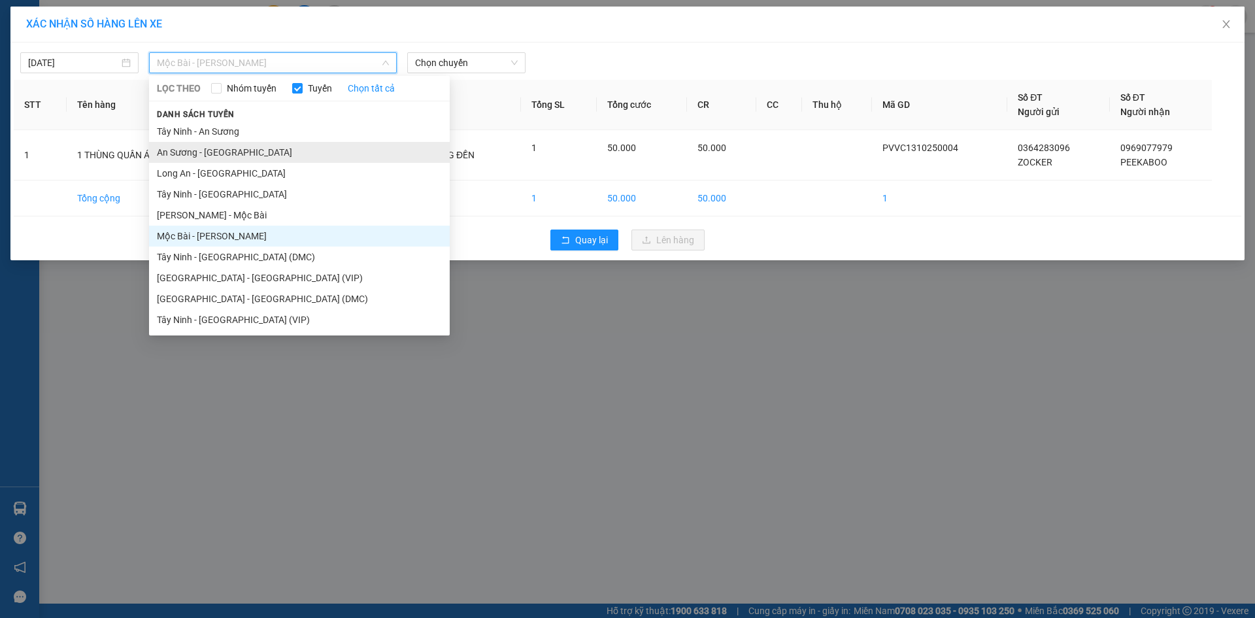
click at [391, 150] on li "An Sương - [GEOGRAPHIC_DATA]" at bounding box center [299, 152] width 301 height 21
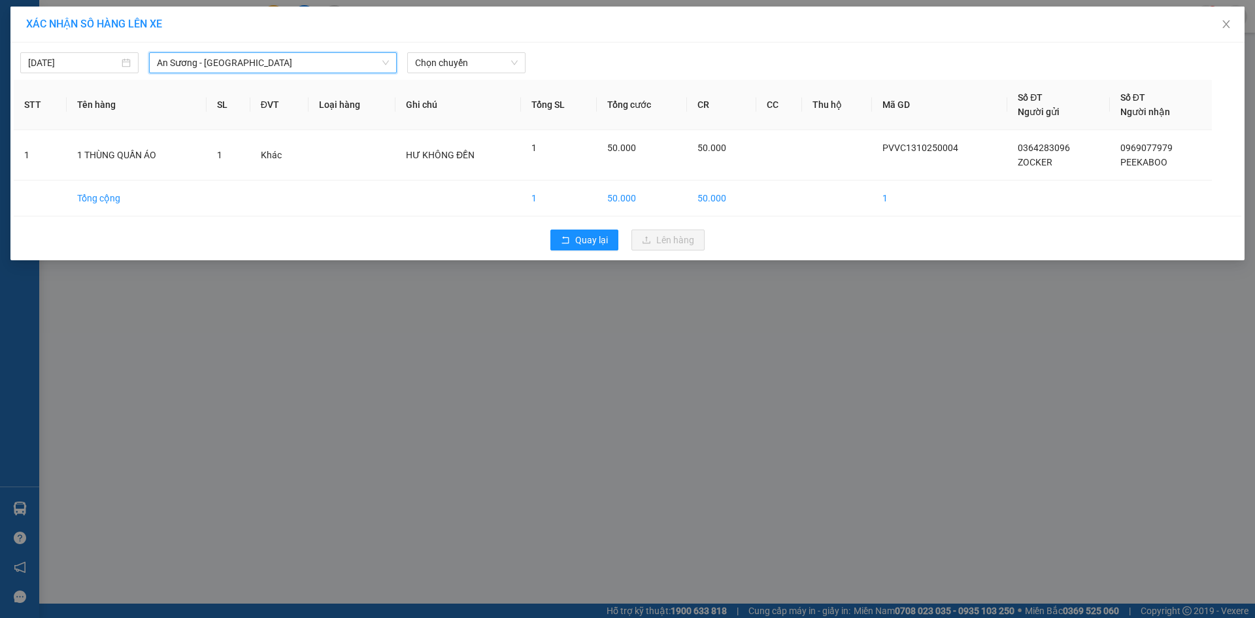
click at [289, 59] on span "An Sương - [GEOGRAPHIC_DATA]" at bounding box center [273, 63] width 232 height 20
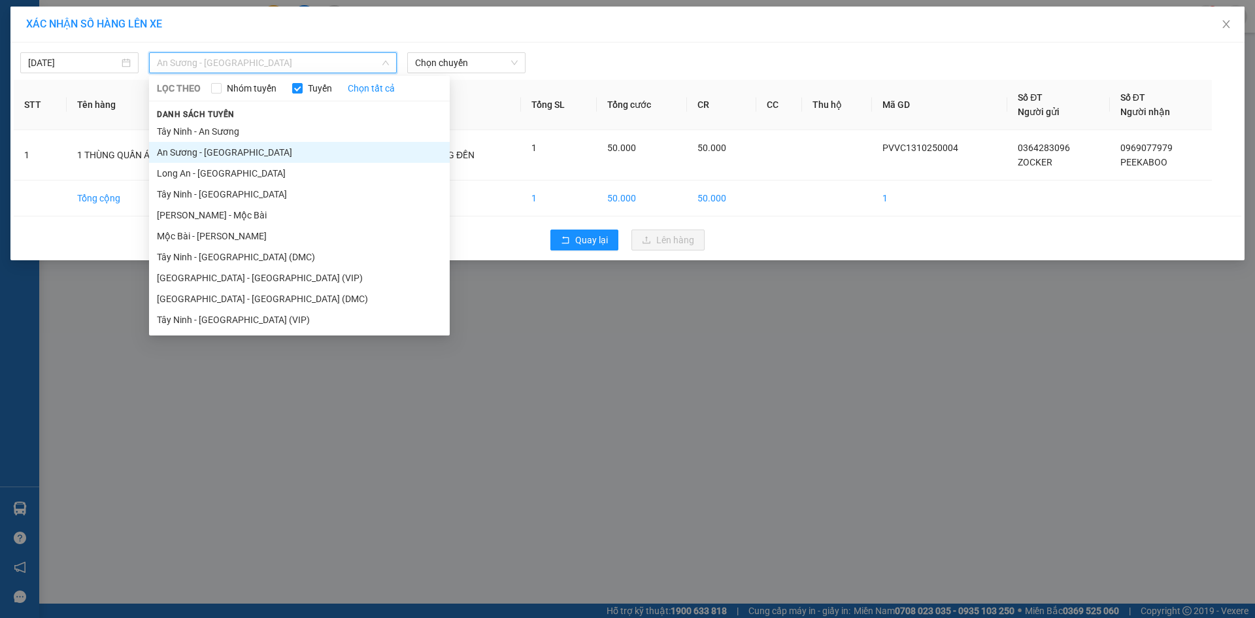
click at [298, 259] on li "Tây Ninh - [GEOGRAPHIC_DATA] (DMC)" at bounding box center [299, 256] width 301 height 21
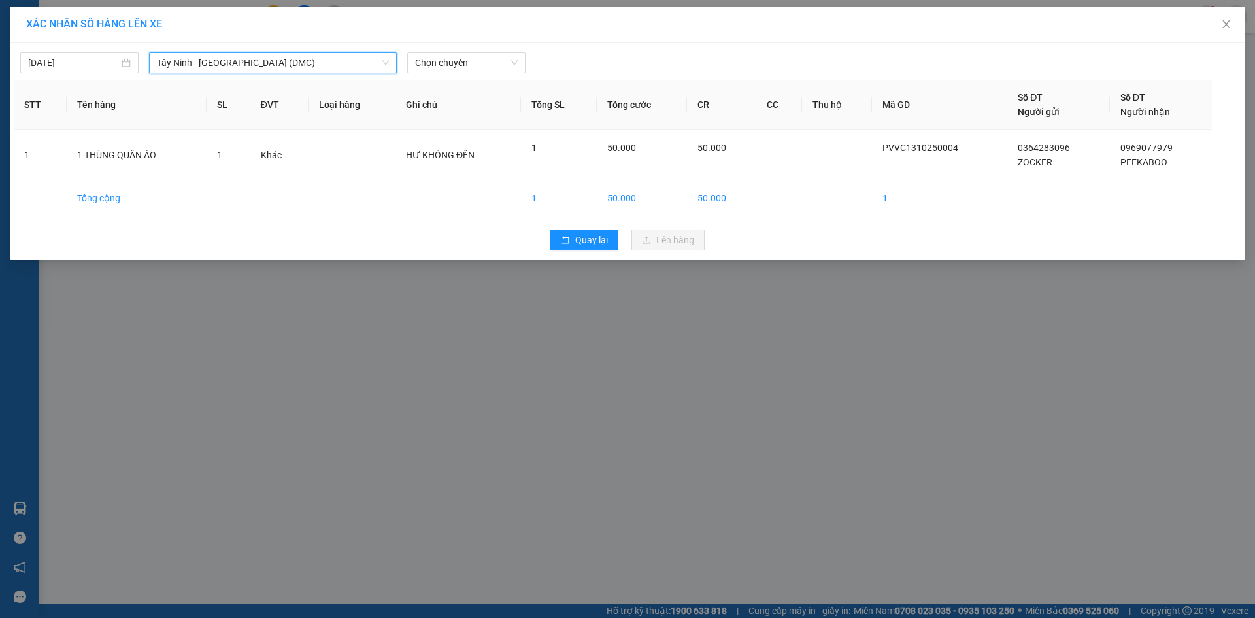
click at [301, 63] on span "Tây Ninh - [GEOGRAPHIC_DATA] (DMC)" at bounding box center [273, 63] width 232 height 20
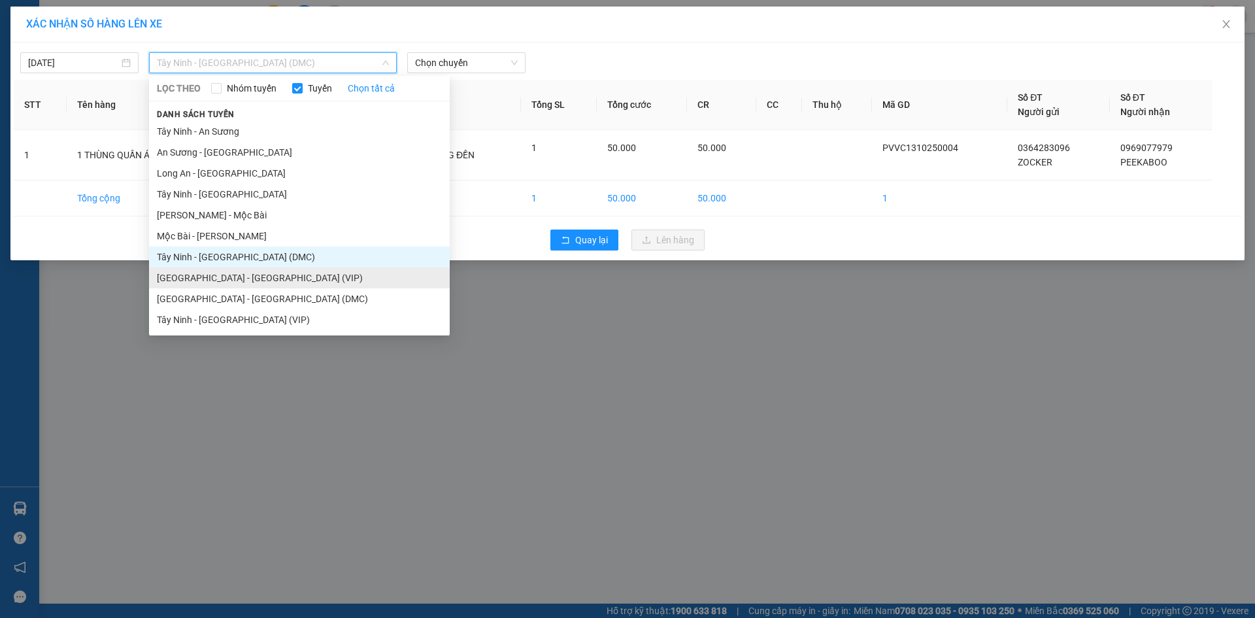
click at [276, 279] on li "[GEOGRAPHIC_DATA] - [GEOGRAPHIC_DATA] (VIP)" at bounding box center [299, 277] width 301 height 21
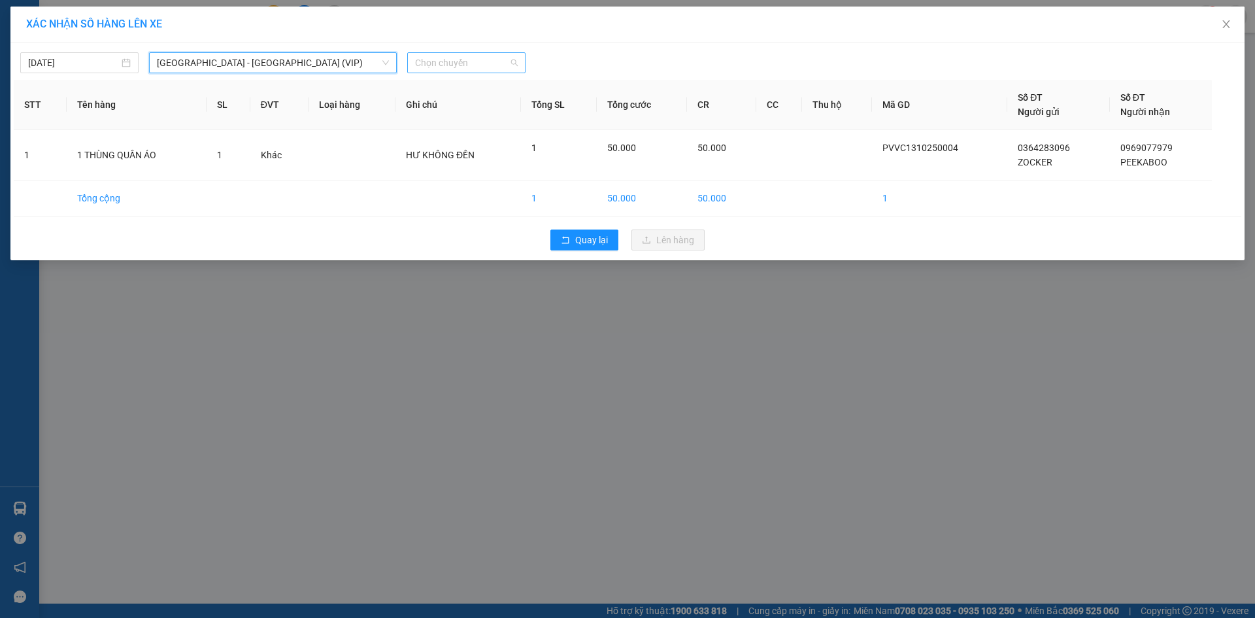
click at [462, 60] on span "Chọn chuyến" at bounding box center [466, 63] width 103 height 20
type input "4"
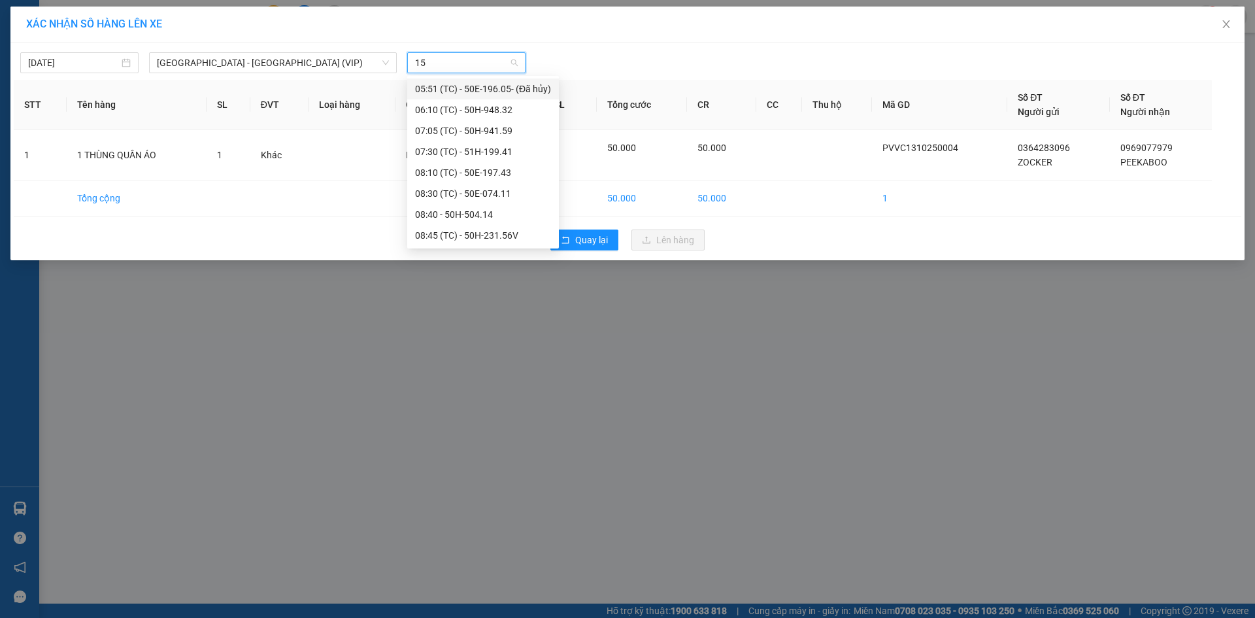
type input "159"
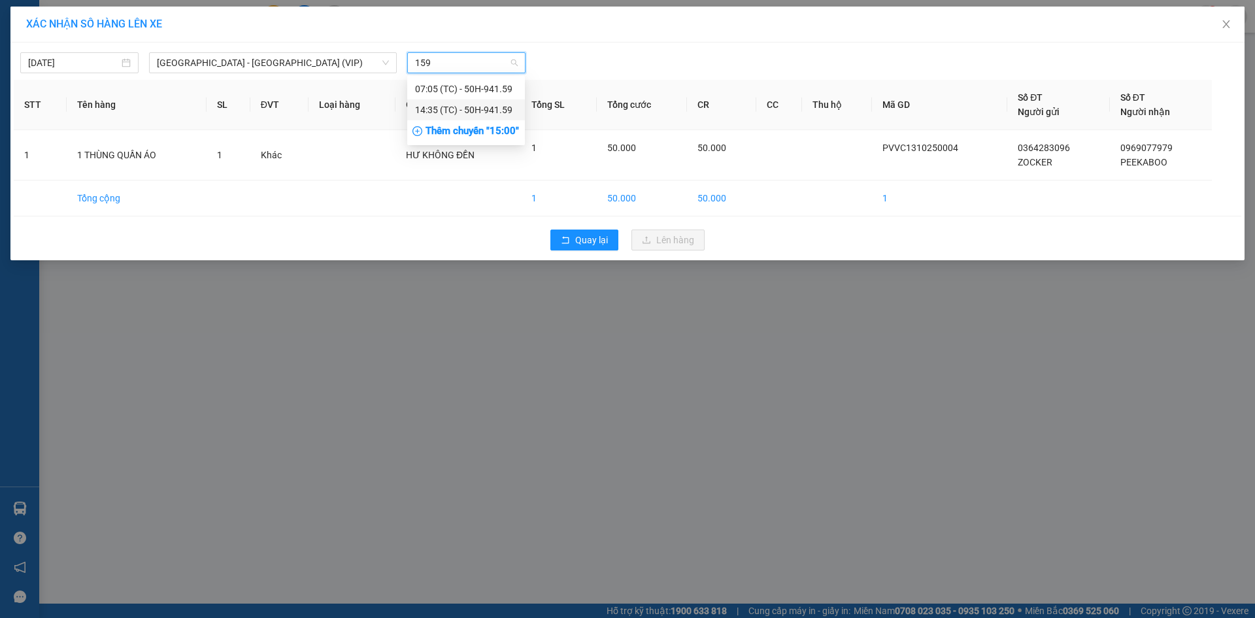
click at [490, 109] on div "14:35 (TC) - 50H-941.59" at bounding box center [466, 110] width 102 height 14
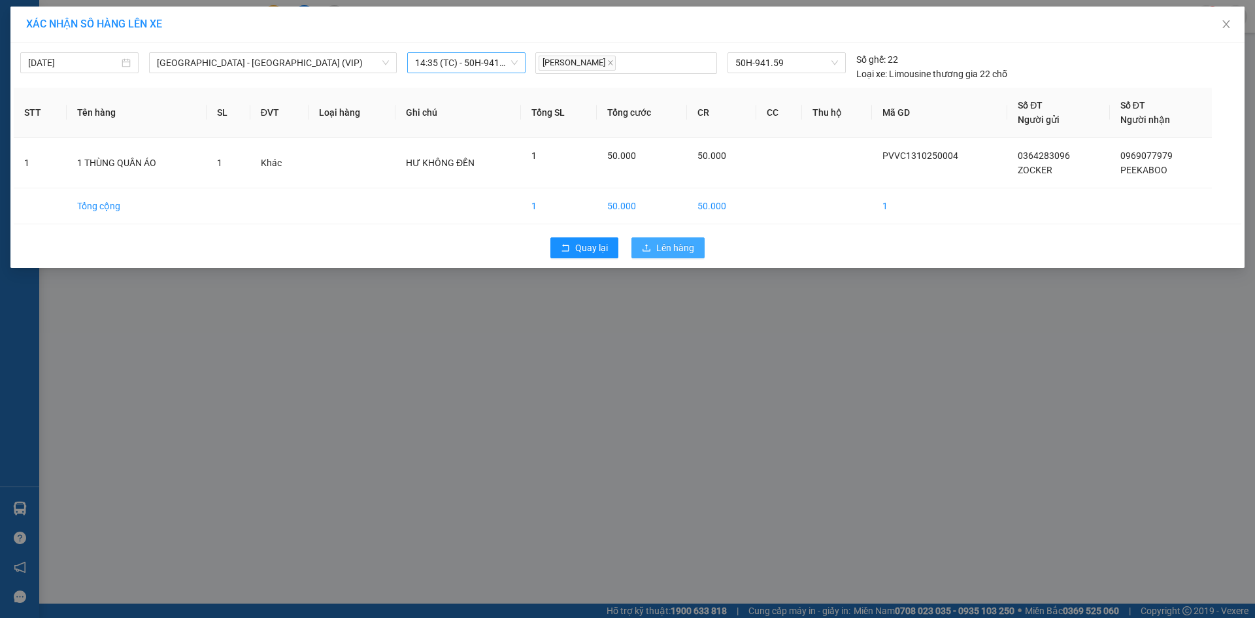
click at [667, 248] on span "Lên hàng" at bounding box center [675, 248] width 38 height 14
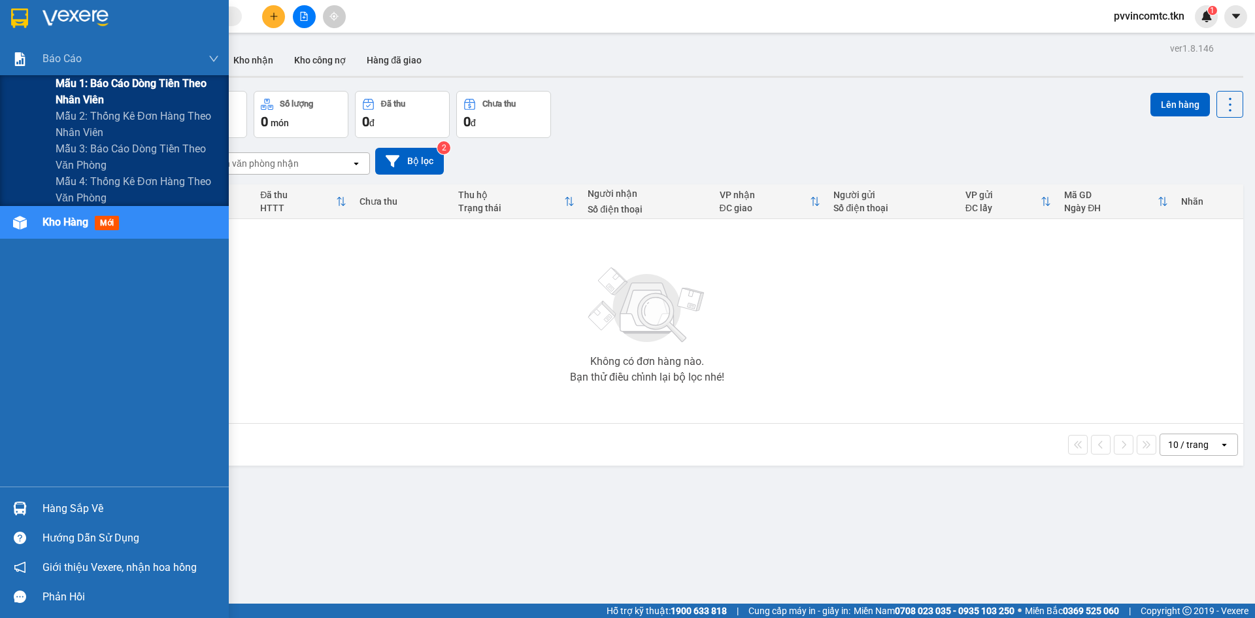
click at [45, 82] on div "Mẫu 1: Báo cáo dòng tiền theo nhân viên" at bounding box center [114, 91] width 229 height 33
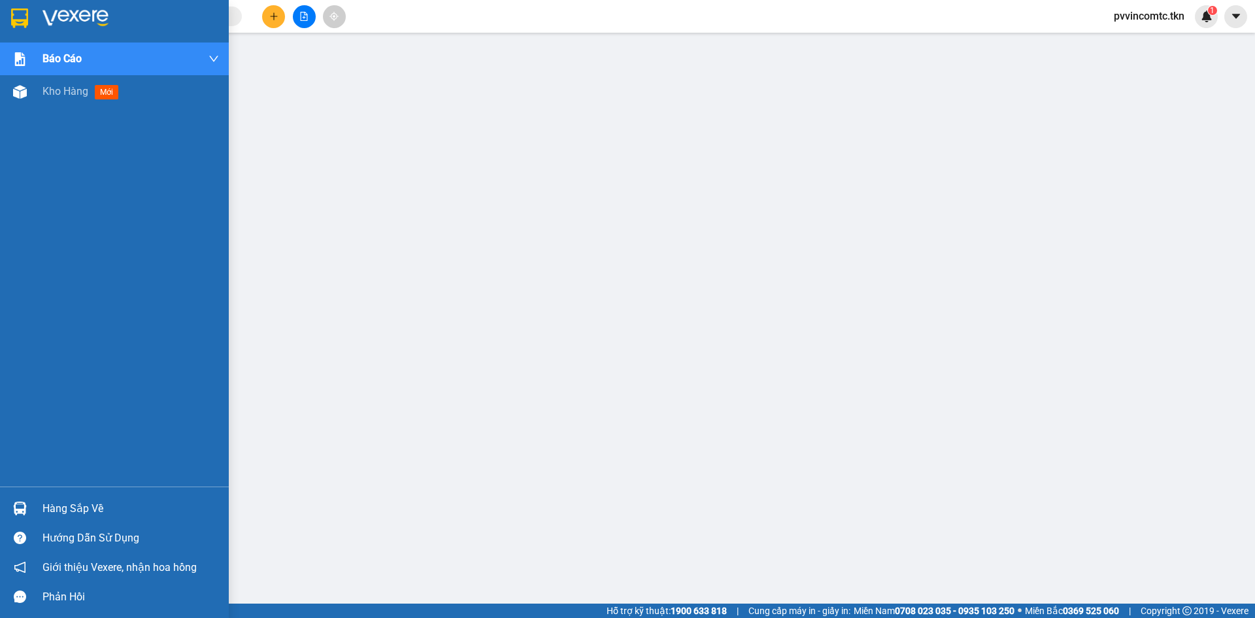
click at [24, 508] on img at bounding box center [20, 508] width 14 height 14
click at [35, 513] on div "Hàng sắp về" at bounding box center [114, 508] width 229 height 29
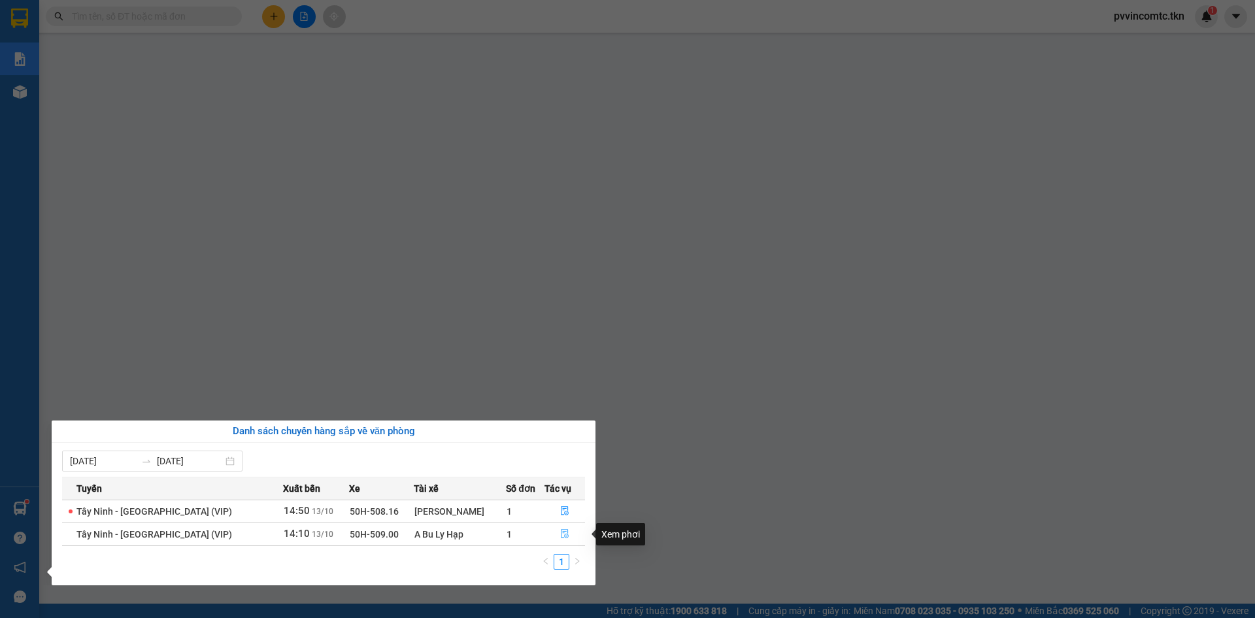
click at [560, 535] on icon "file-done" at bounding box center [564, 533] width 9 height 9
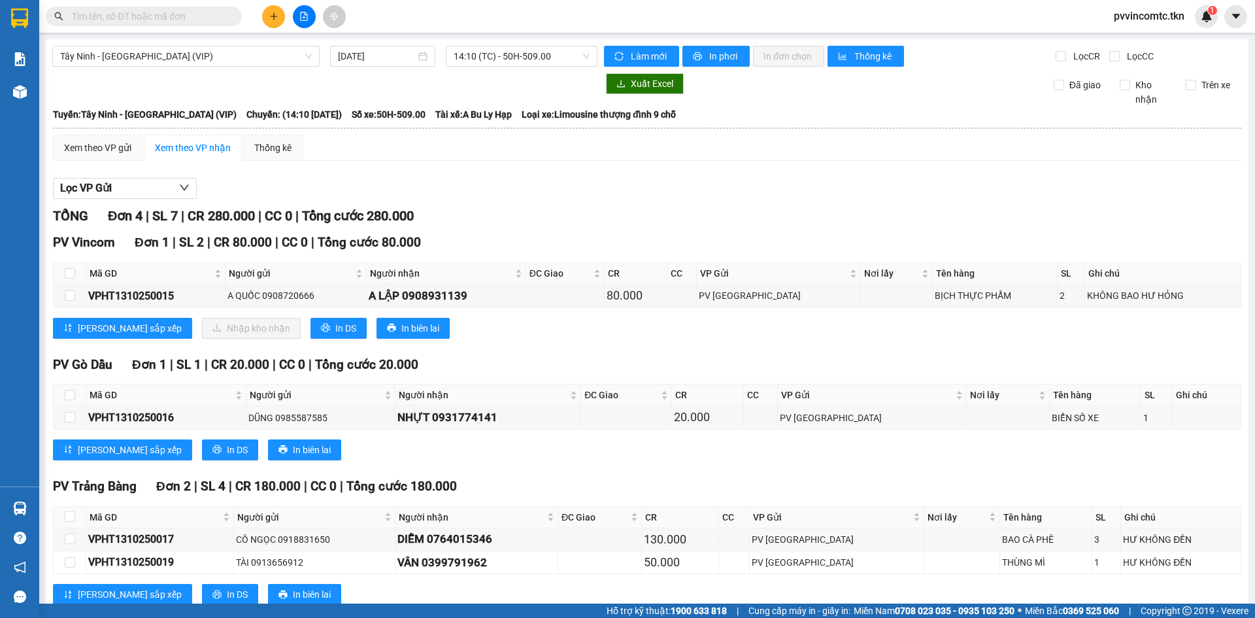
click at [666, 188] on div "Lọc VP Gửi" at bounding box center [647, 189] width 1188 height 22
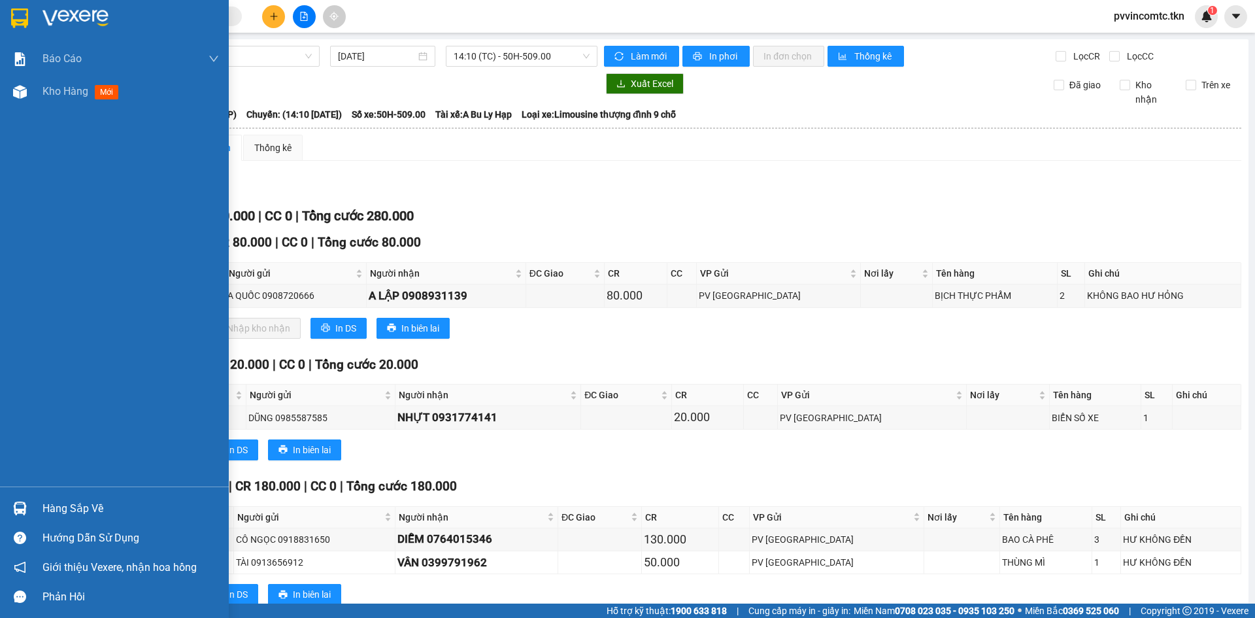
click at [28, 511] on div at bounding box center [19, 508] width 23 height 23
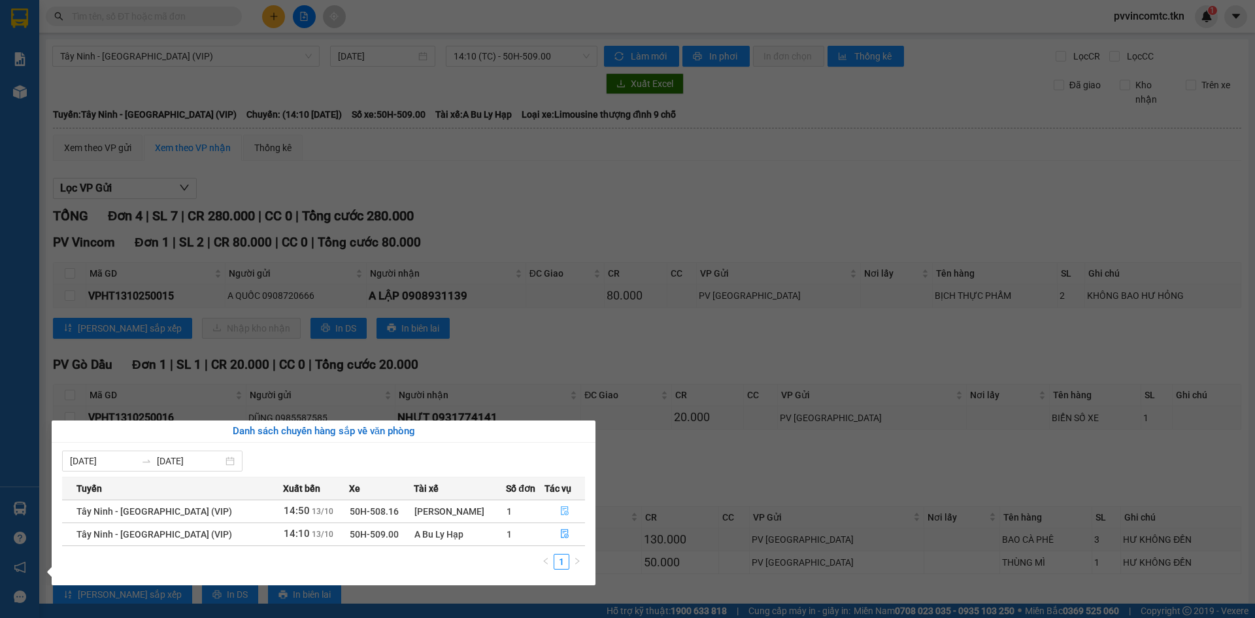
click at [552, 507] on button "button" at bounding box center [564, 511] width 39 height 21
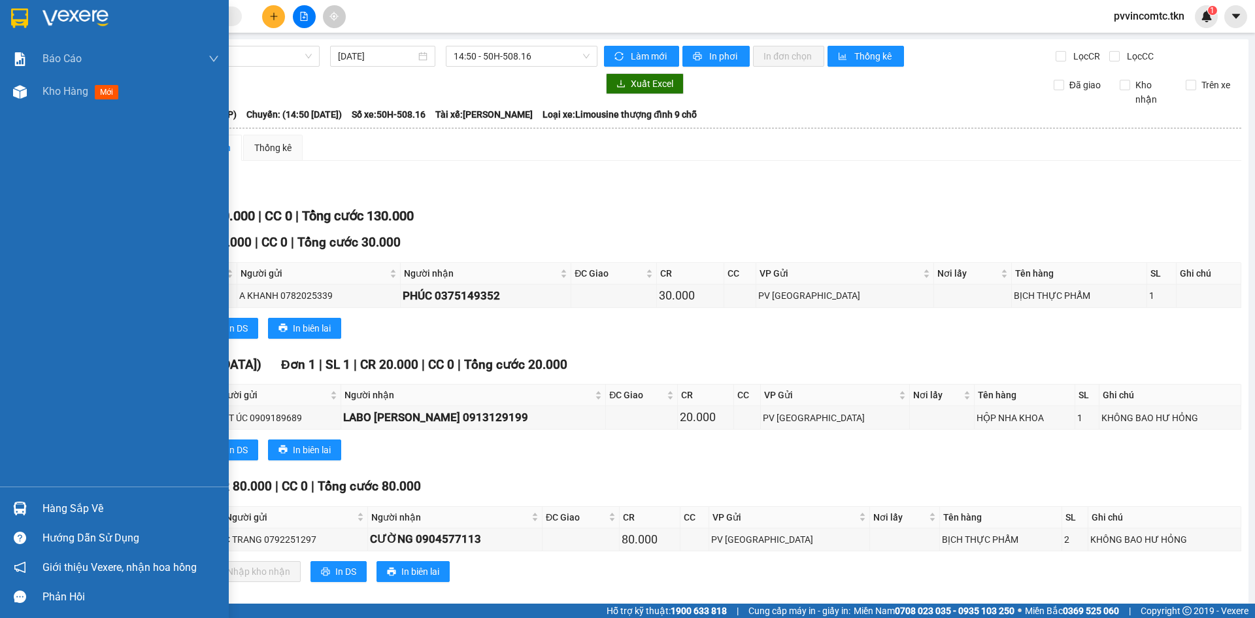
click at [0, 507] on div "Hàng sắp về" at bounding box center [114, 508] width 229 height 29
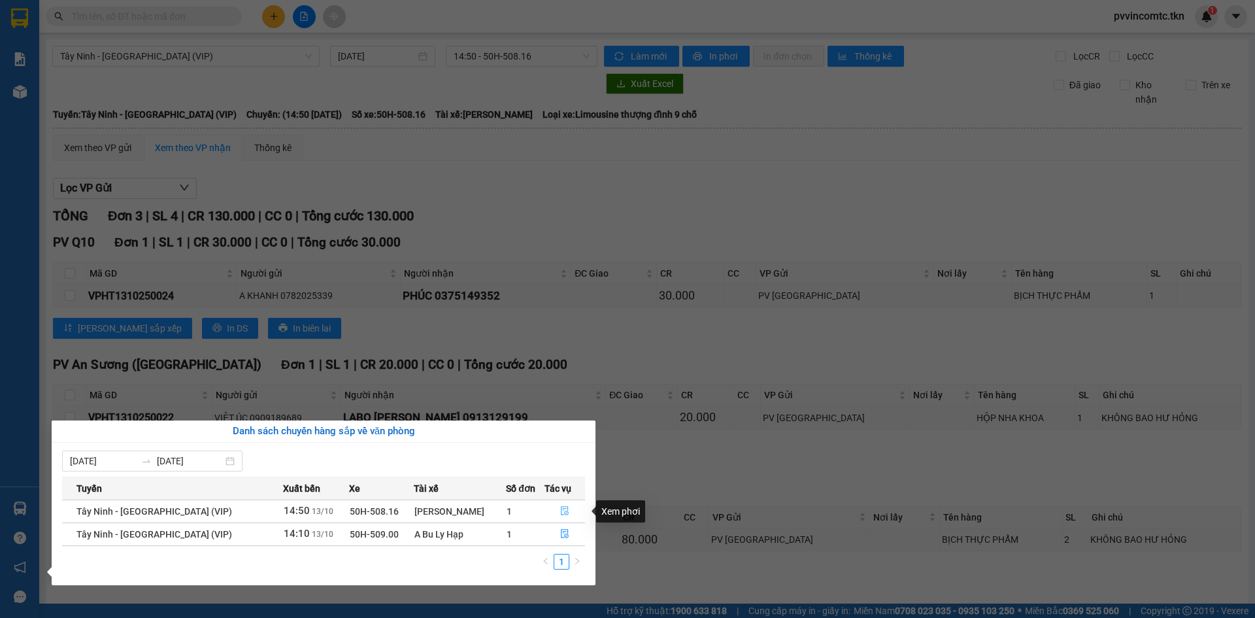
click at [560, 511] on icon "file-done" at bounding box center [564, 510] width 9 height 9
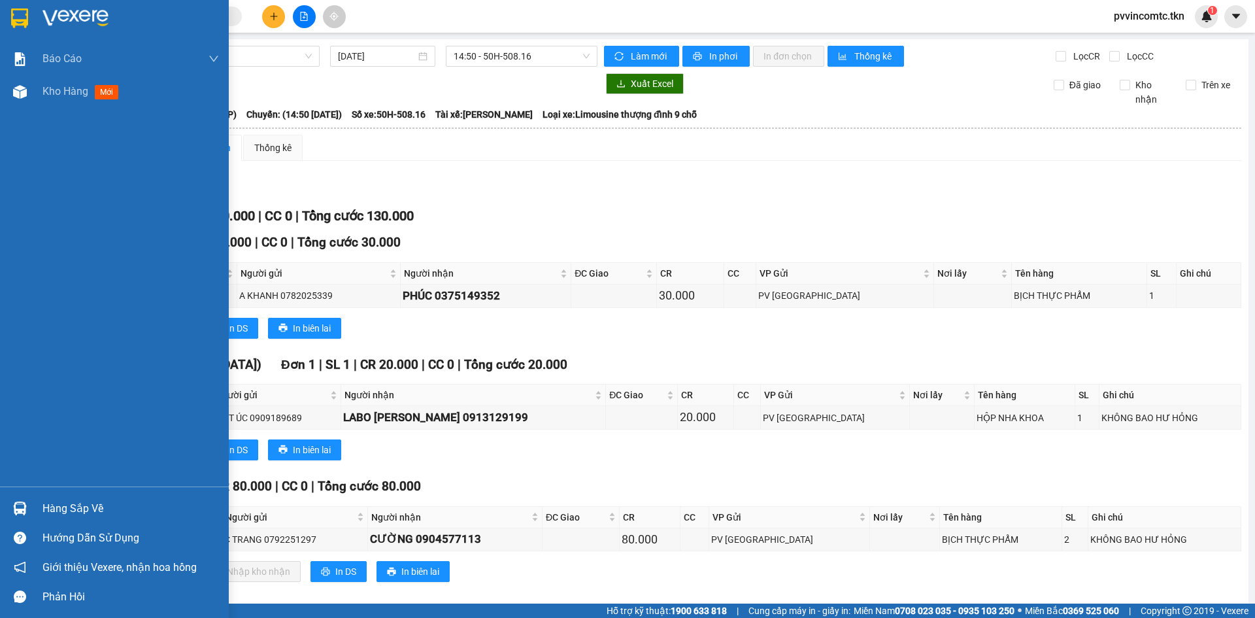
click at [31, 509] on div at bounding box center [19, 508] width 23 height 23
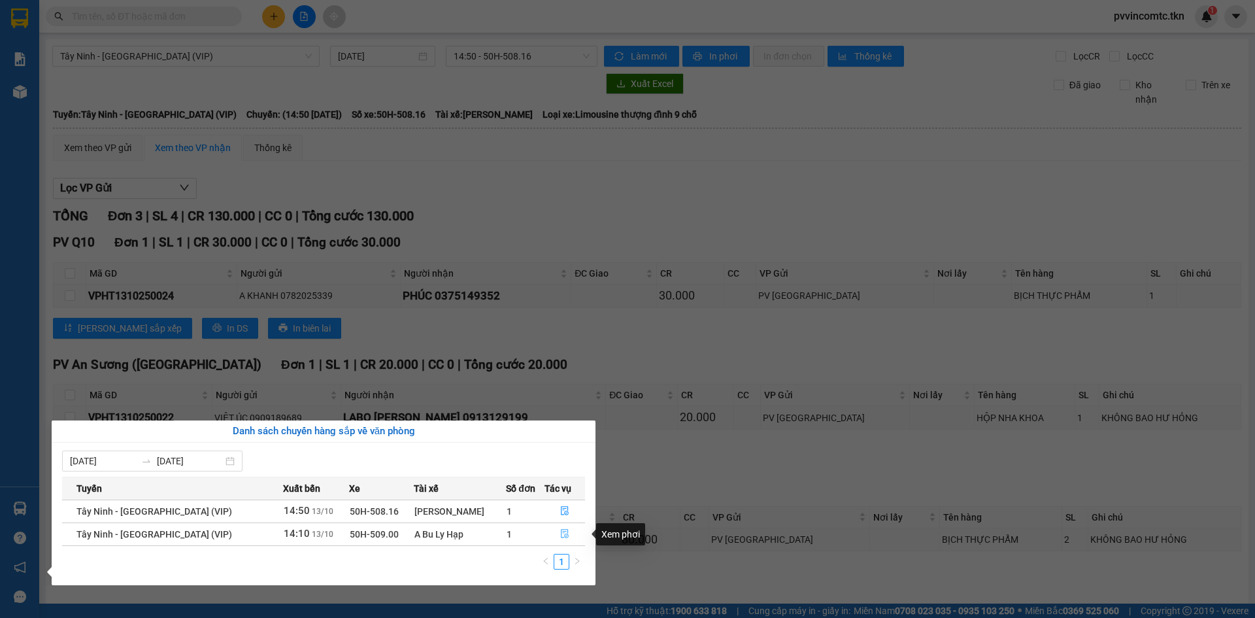
click at [560, 535] on icon "file-done" at bounding box center [564, 533] width 9 height 9
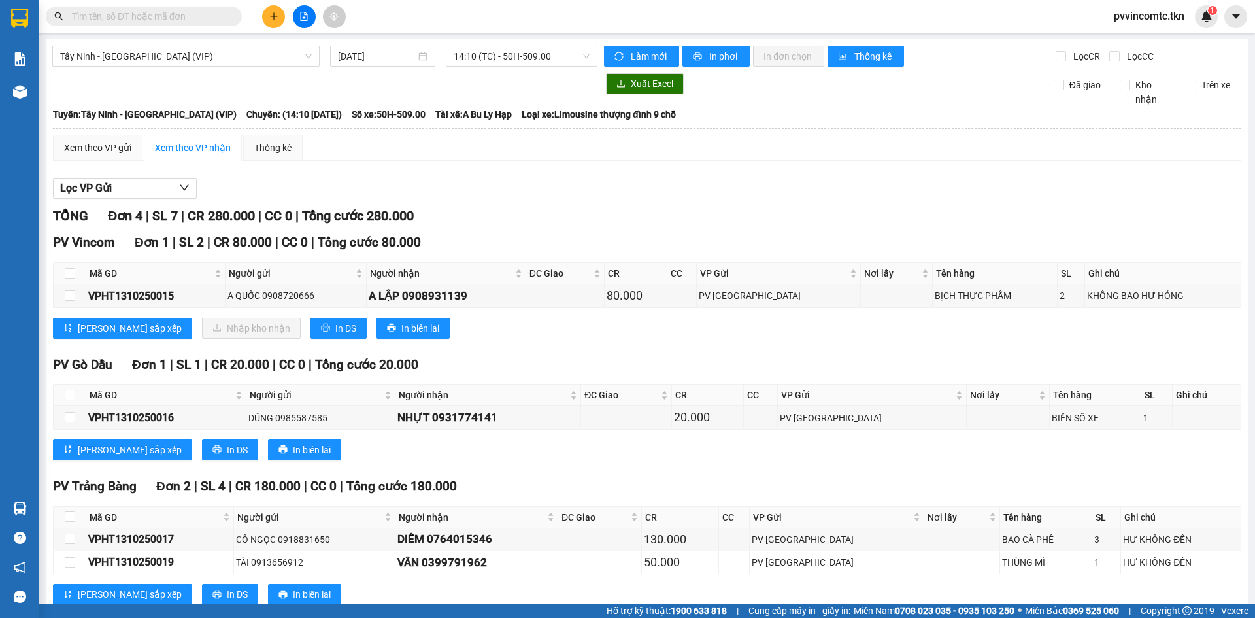
click at [41, 505] on main "Tây Ninh - [GEOGRAPHIC_DATA] (VIP) [DATE] 14:10 (TC) - 50H-509.00 Làm mới In ph…" at bounding box center [627, 301] width 1255 height 603
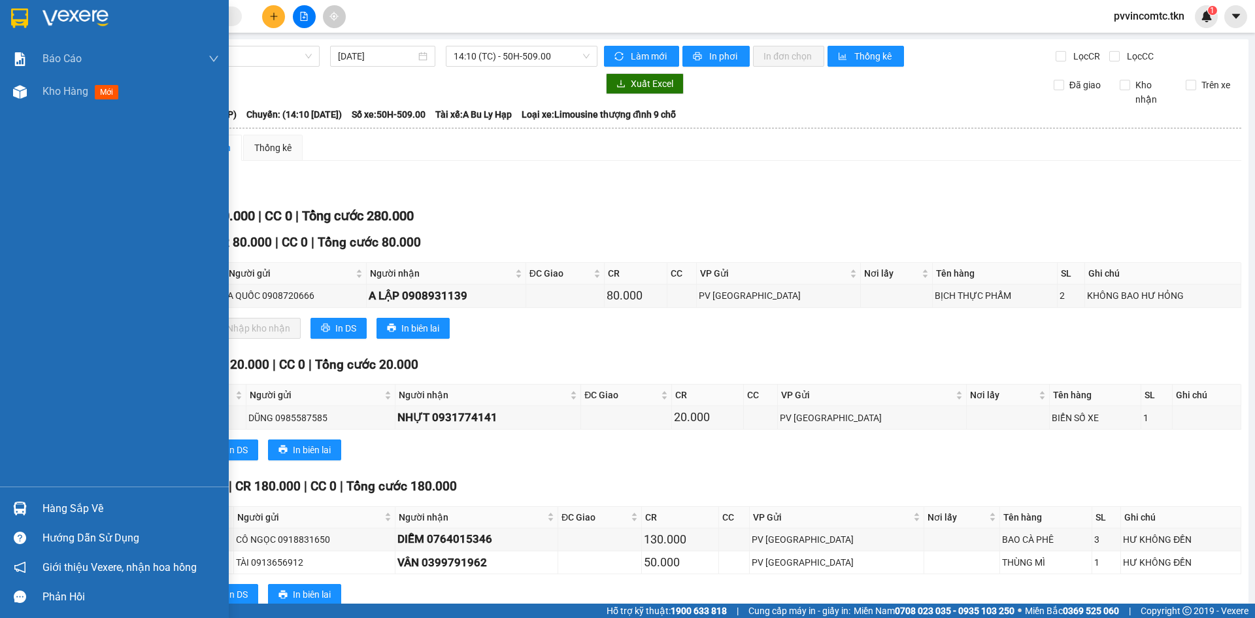
click at [27, 503] on div at bounding box center [19, 508] width 23 height 23
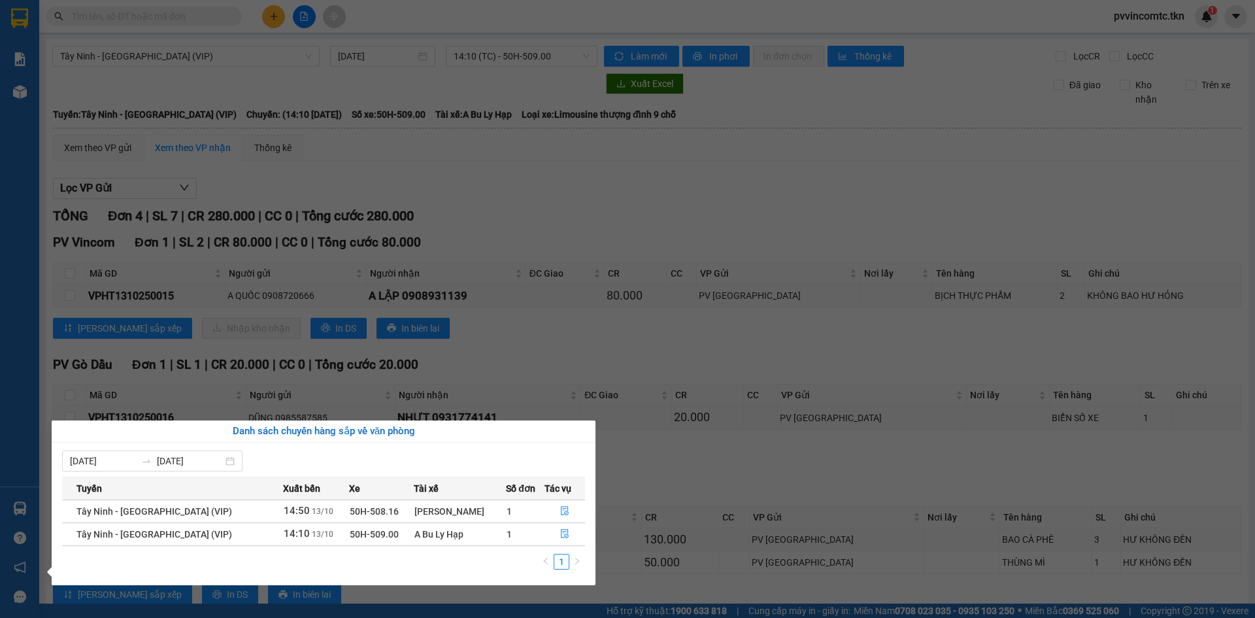
click at [586, 182] on section "Kết quả tìm kiếm ( 2345 ) Bộ lọc Mã ĐH Trạng thái Món hàng Thu hộ Tổng cước Chư…" at bounding box center [627, 309] width 1255 height 618
